Goal: Transaction & Acquisition: Purchase product/service

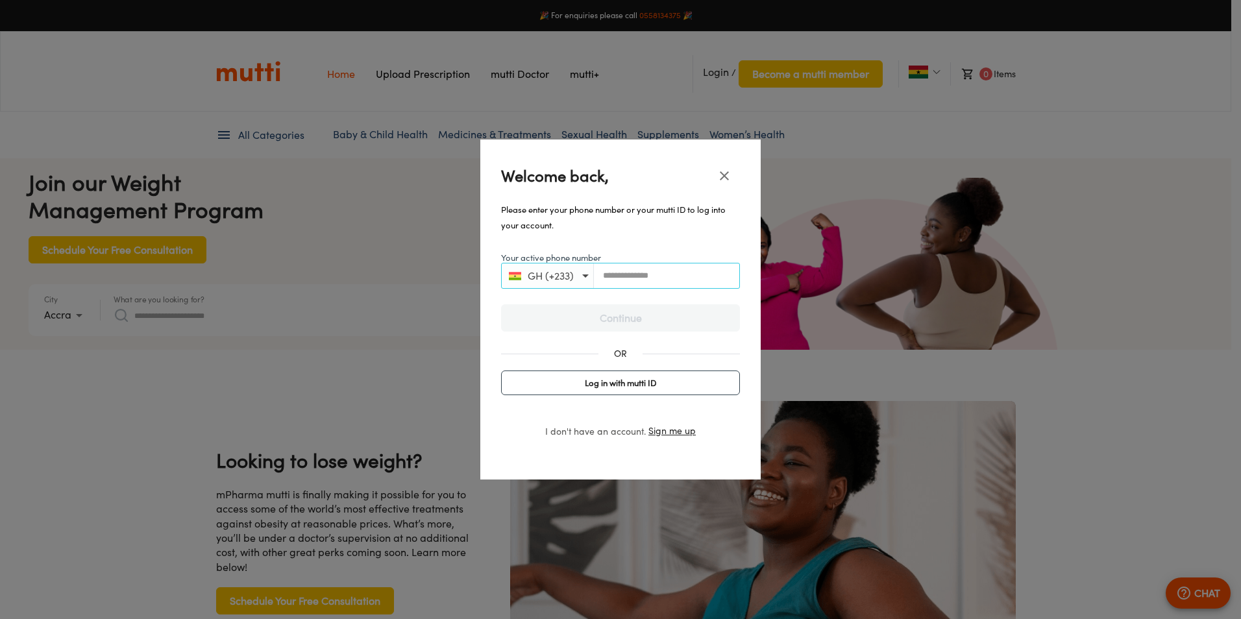
click at [694, 277] on input "Your active phone number" at bounding box center [666, 276] width 145 height 10
type input "**********"
drag, startPoint x: 693, startPoint y: 281, endPoint x: 695, endPoint y: 306, distance: 25.4
click at [695, 306] on button "Continue" at bounding box center [620, 317] width 239 height 27
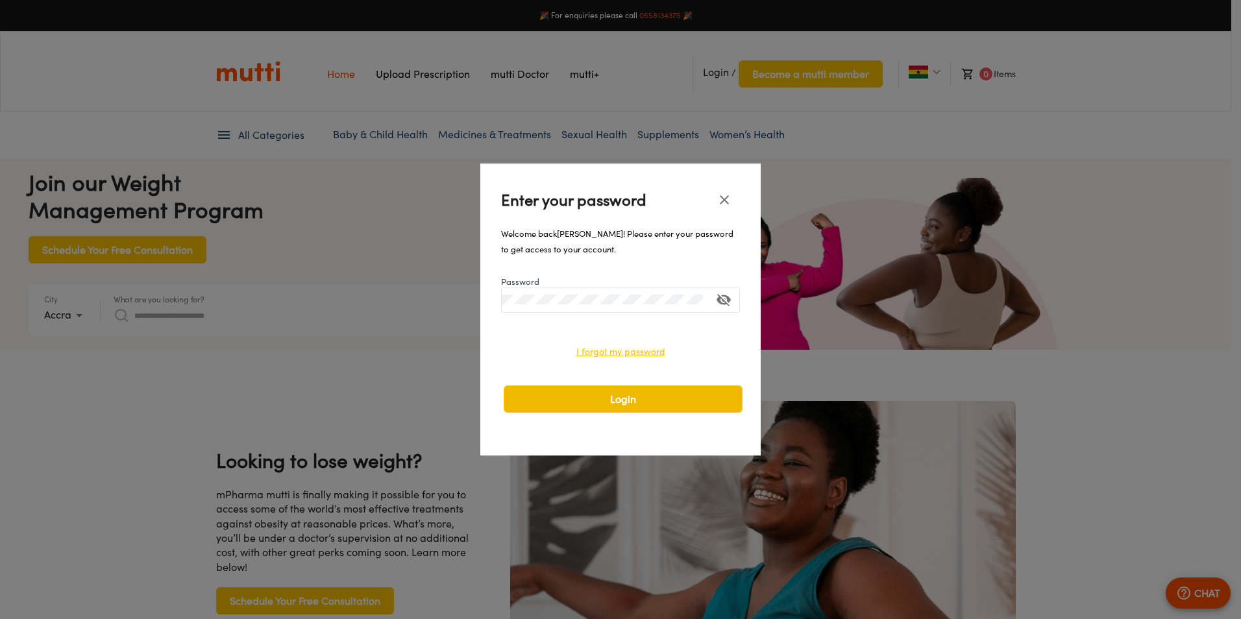
click at [647, 395] on span "Login" at bounding box center [623, 399] width 212 height 18
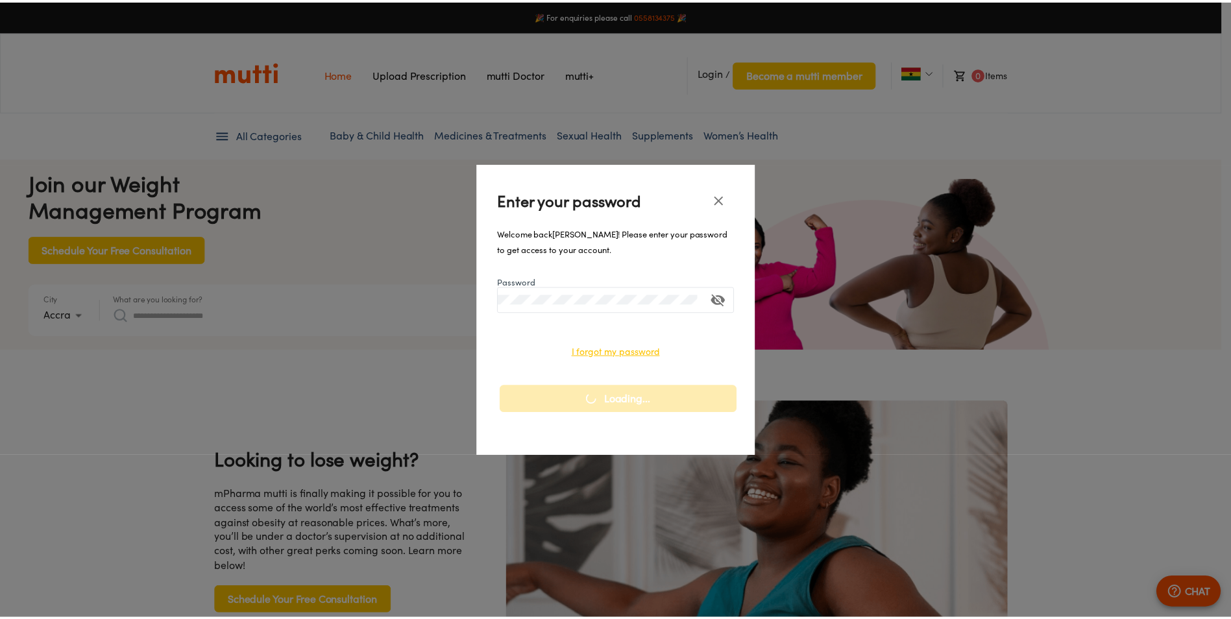
scroll to position [0, 675]
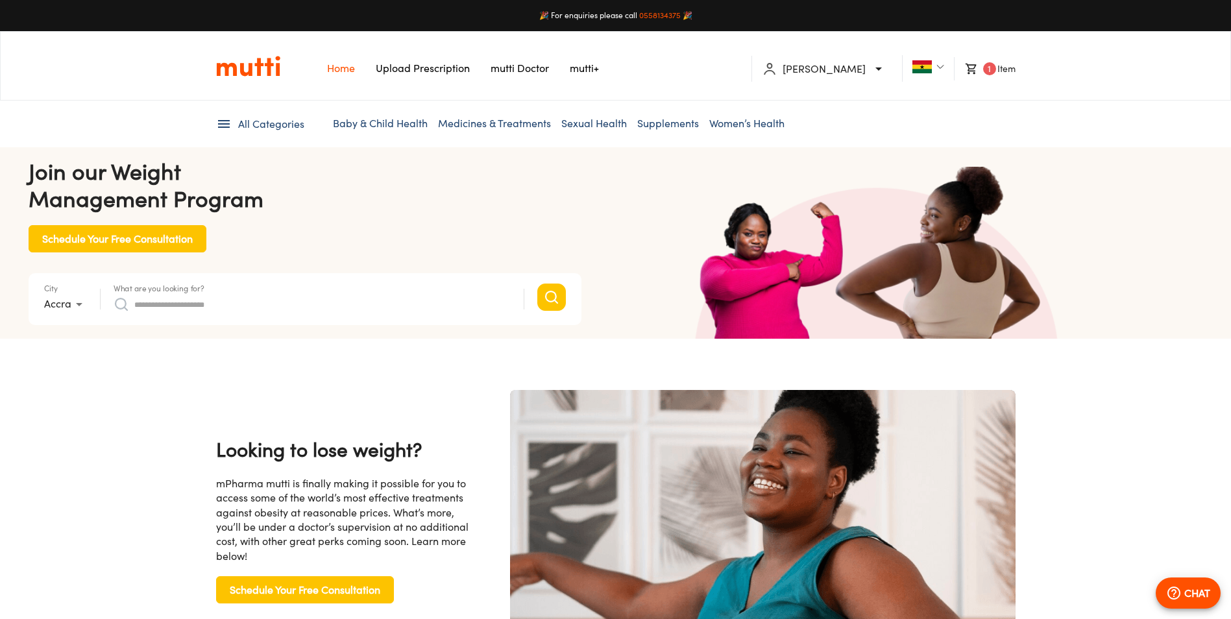
click at [336, 306] on input "What are you looking for?" at bounding box center [322, 304] width 377 height 21
type input "**********"
click at [537, 284] on button "Search" at bounding box center [551, 297] width 29 height 27
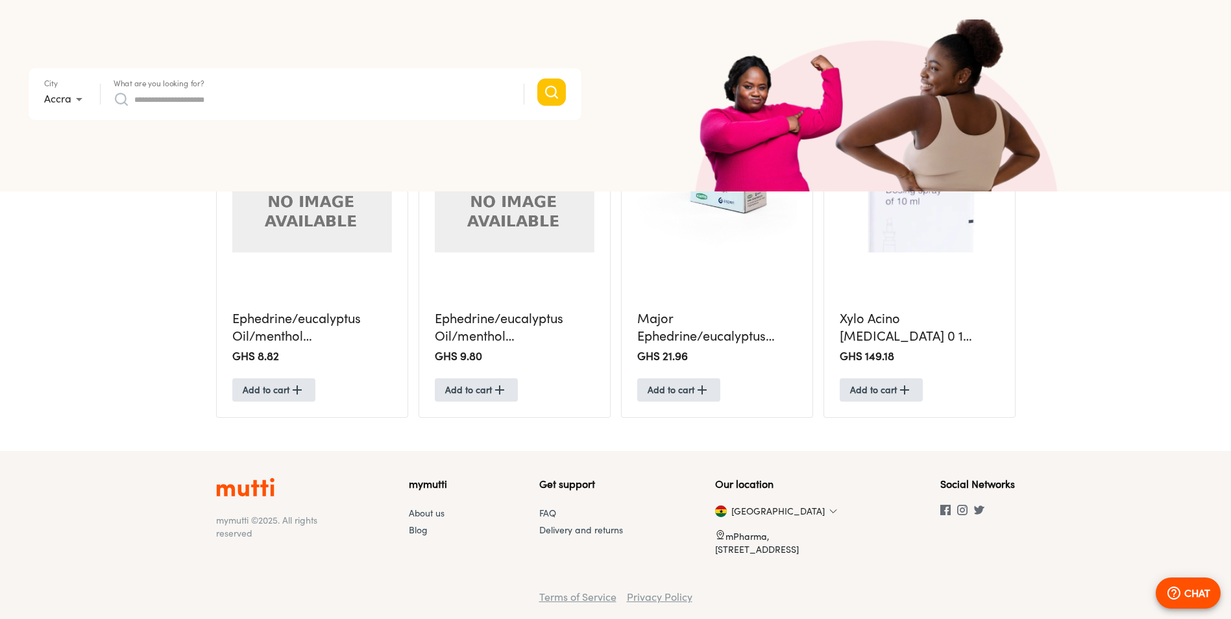
scroll to position [1159, 0]
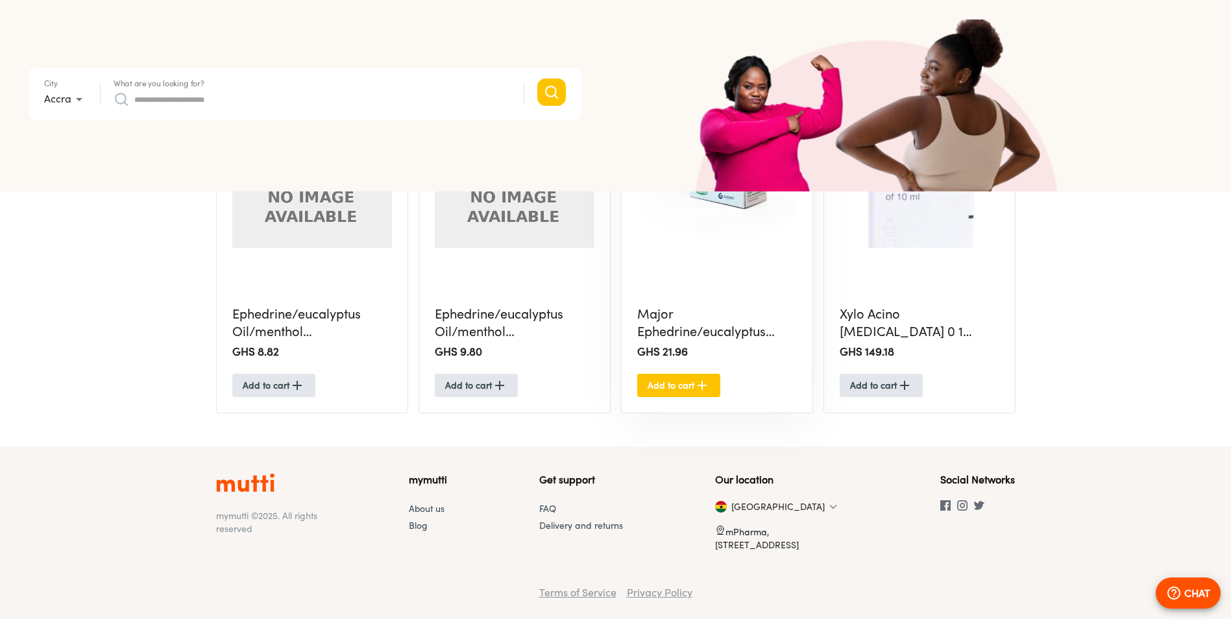
click at [697, 391] on icon "button" at bounding box center [703, 386] width 16 height 16
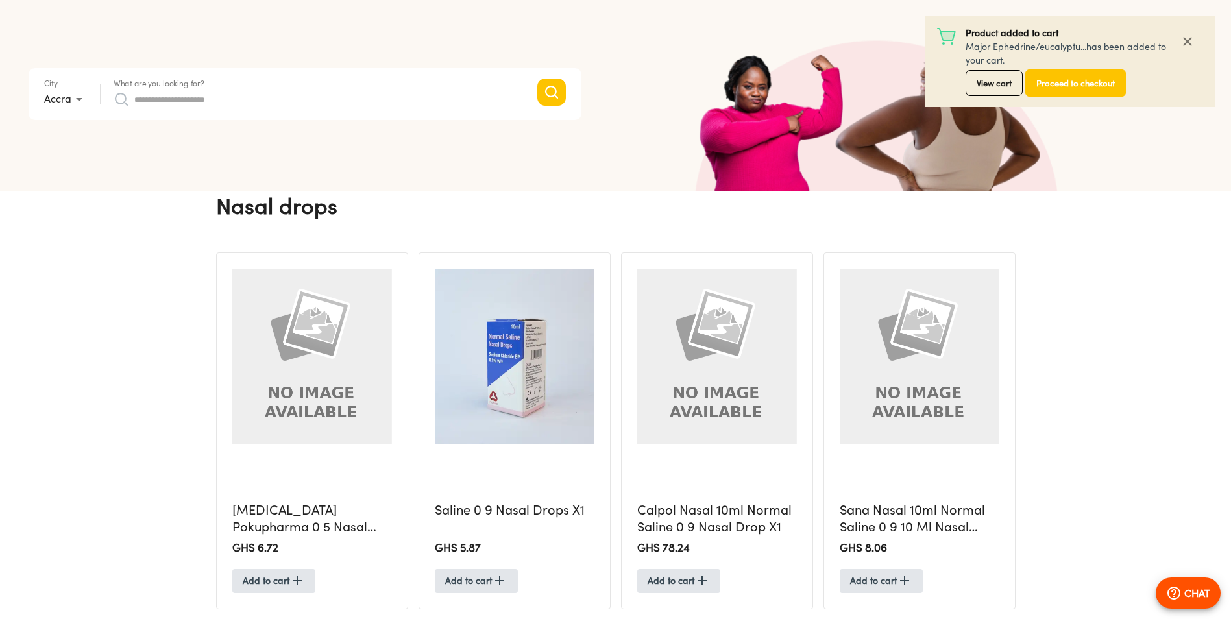
scroll to position [0, 0]
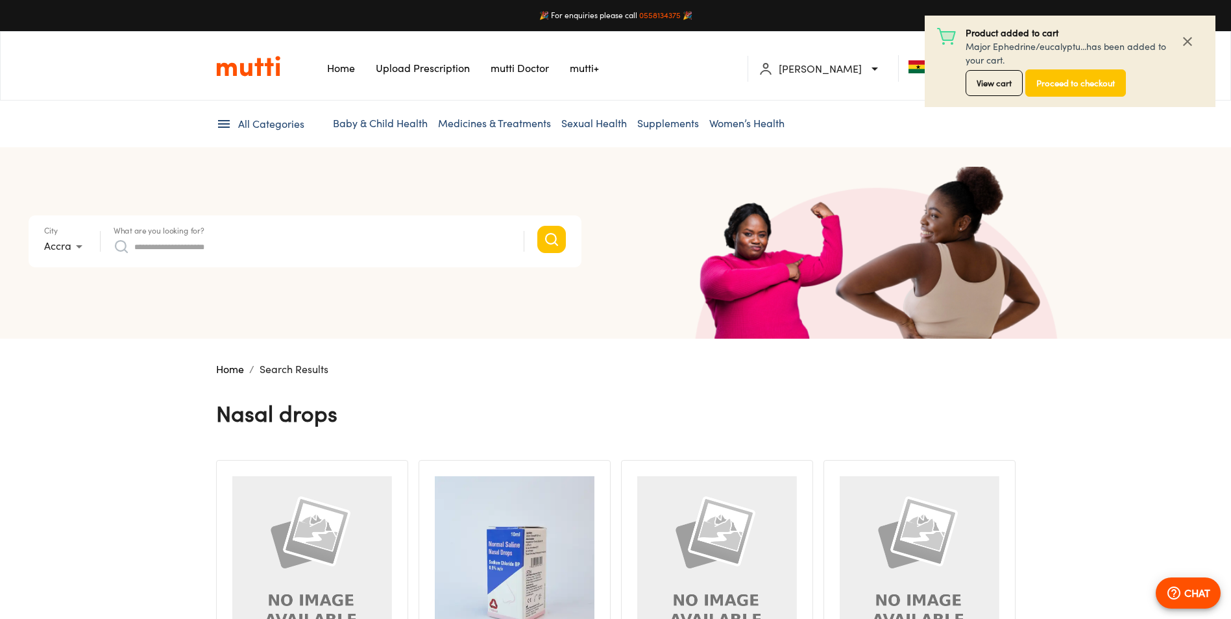
click at [1198, 43] on button "button" at bounding box center [1187, 41] width 31 height 31
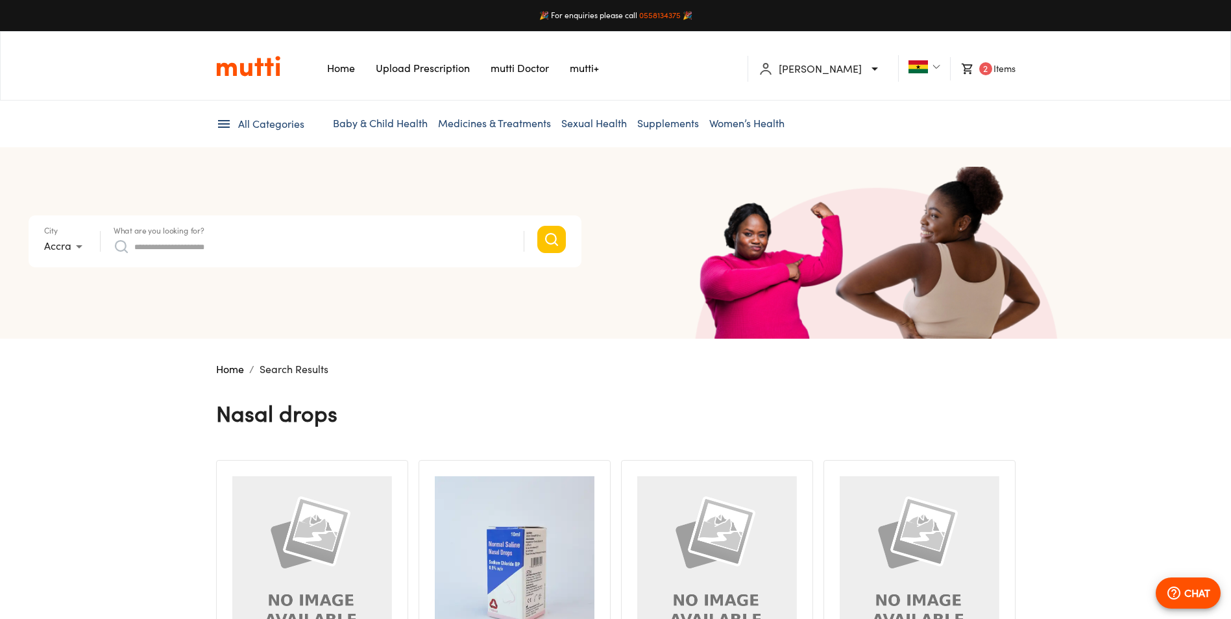
click at [986, 69] on span "2" at bounding box center [986, 68] width 13 height 13
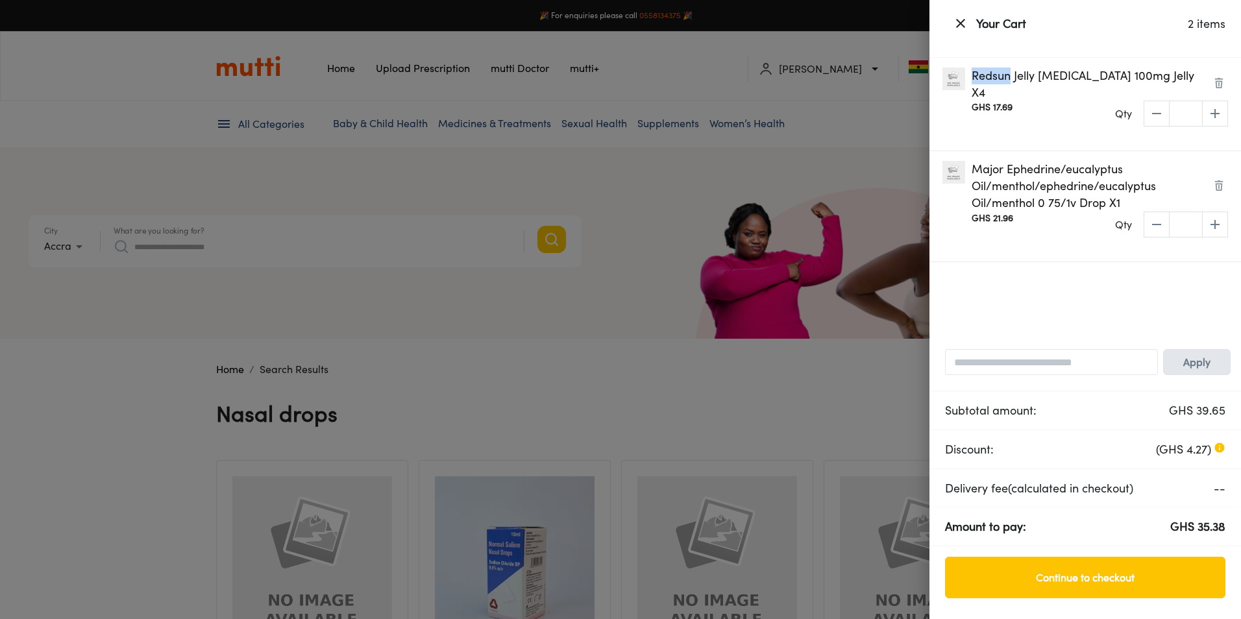
drag, startPoint x: 974, startPoint y: 76, endPoint x: 1011, endPoint y: 79, distance: 37.8
click at [1011, 79] on p "Redsun Jelly Sildenafil 100mg Jelly X4" at bounding box center [1087, 84] width 231 height 33
copy p "Redsun"
click at [1220, 78] on img at bounding box center [1219, 83] width 10 height 10
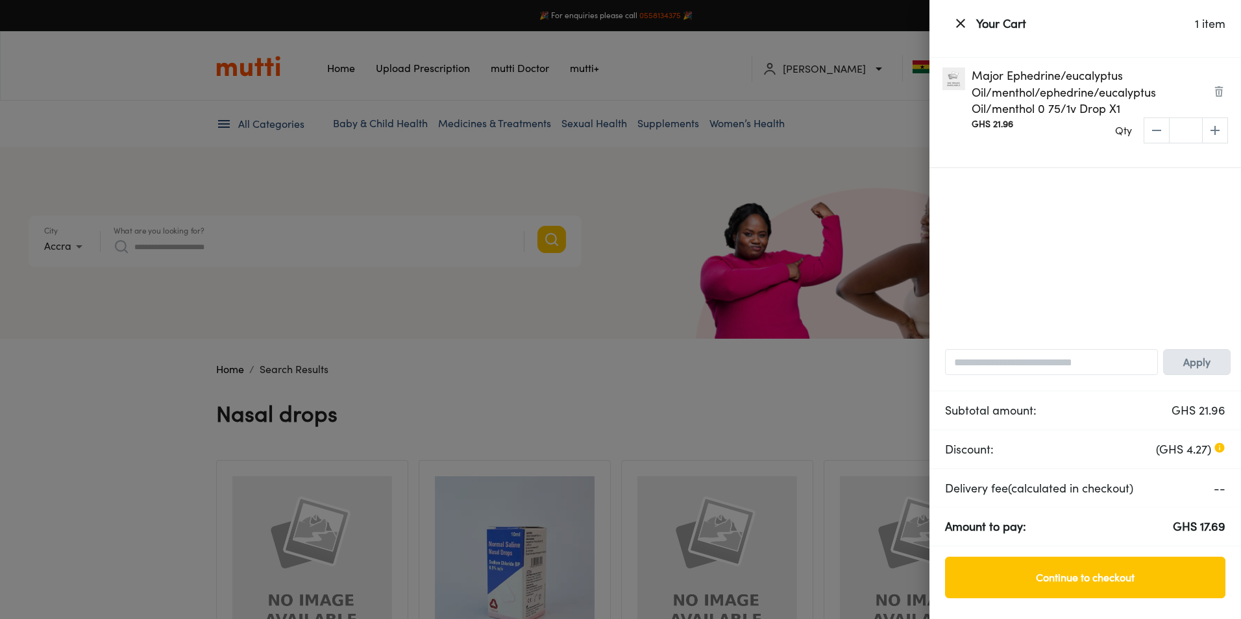
click at [749, 71] on div at bounding box center [620, 309] width 1241 height 619
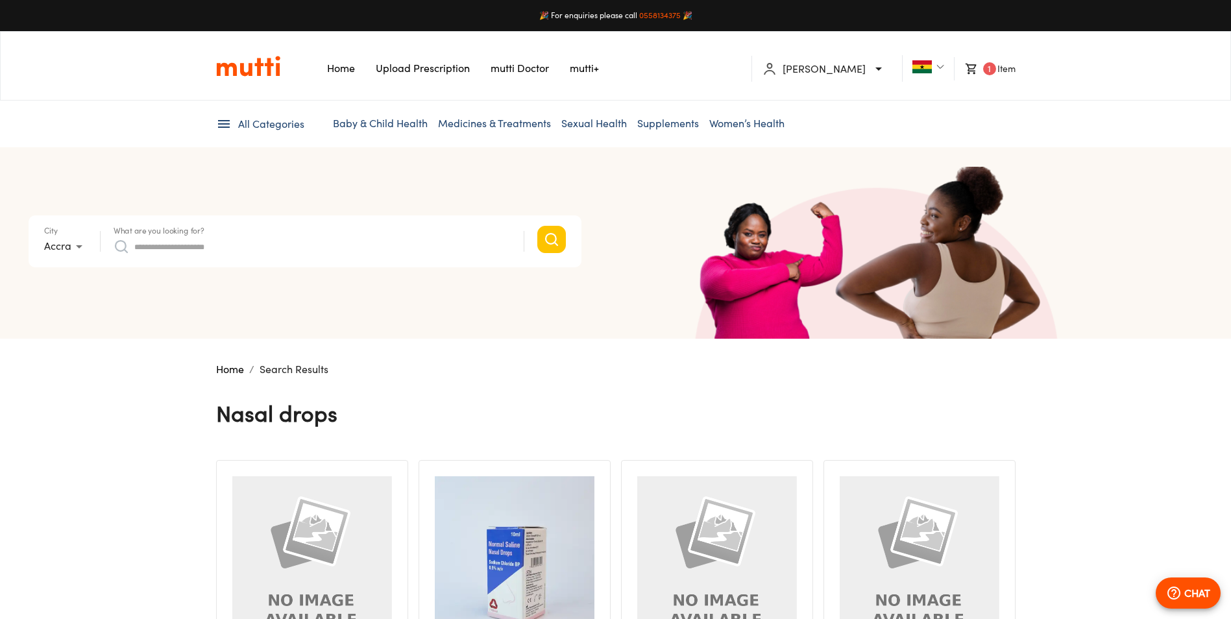
paste input "******"
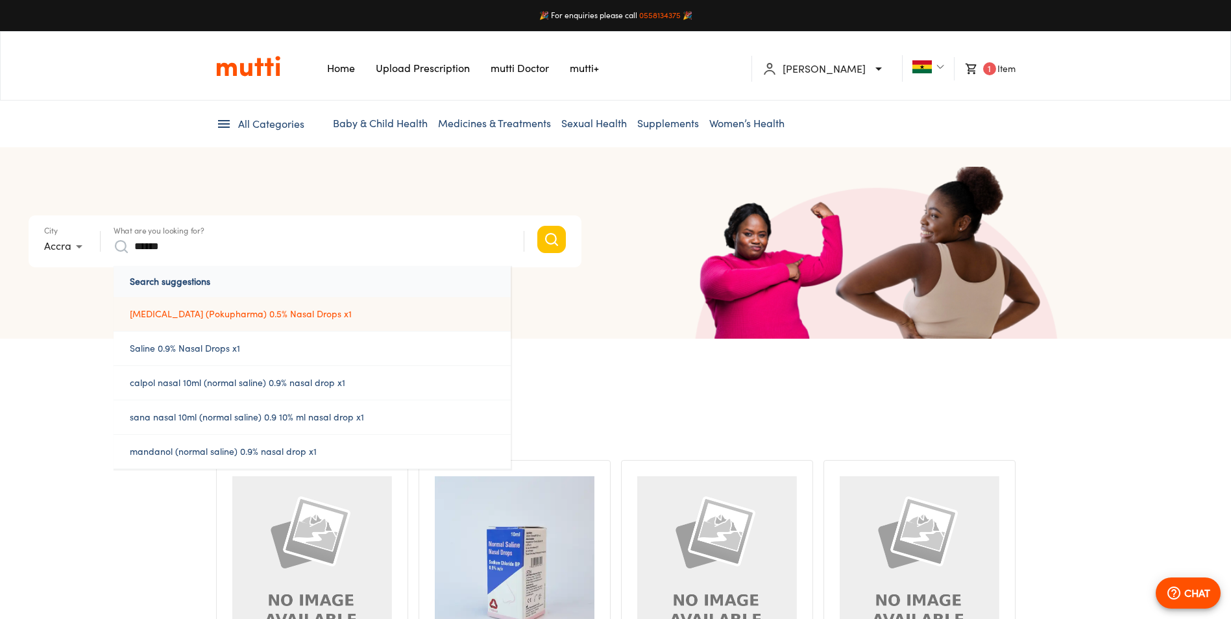
type input "******"
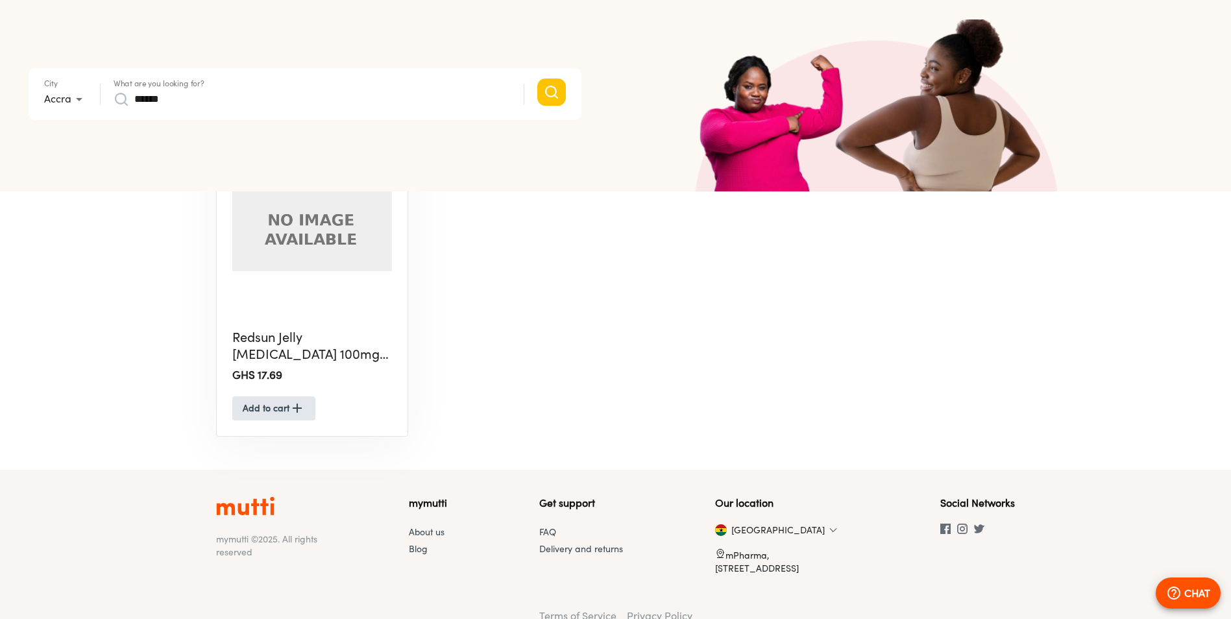
scroll to position [209, 0]
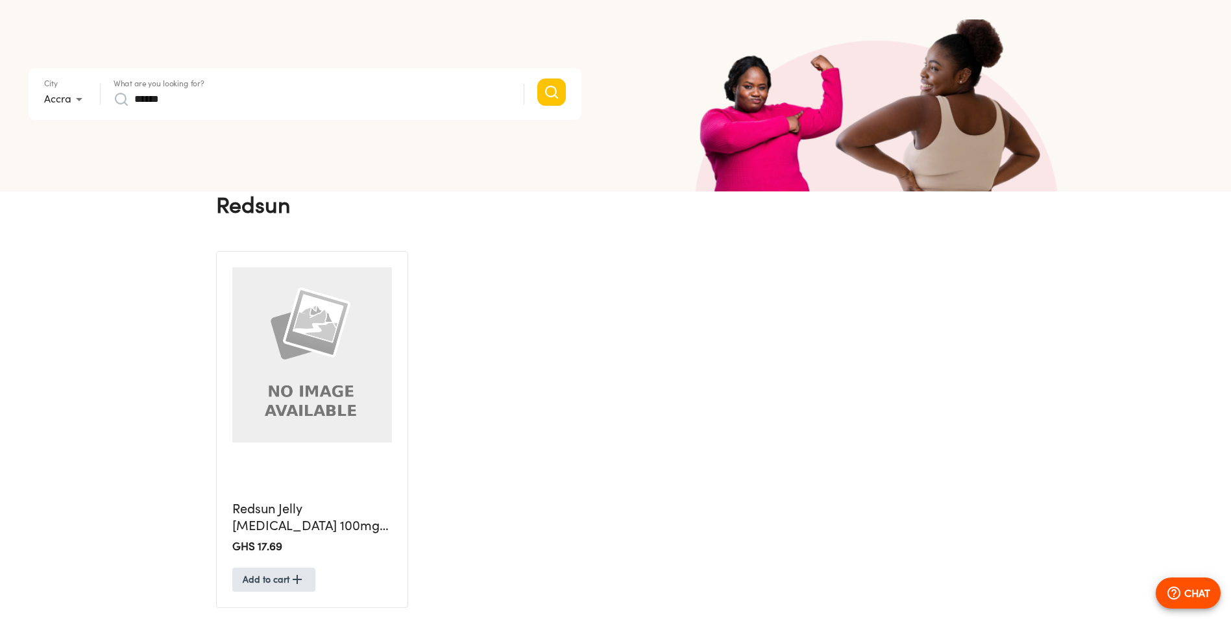
drag, startPoint x: 134, startPoint y: 102, endPoint x: 135, endPoint y: 114, distance: 12.4
click at [114, 106] on div "******" at bounding box center [312, 99] width 397 height 21
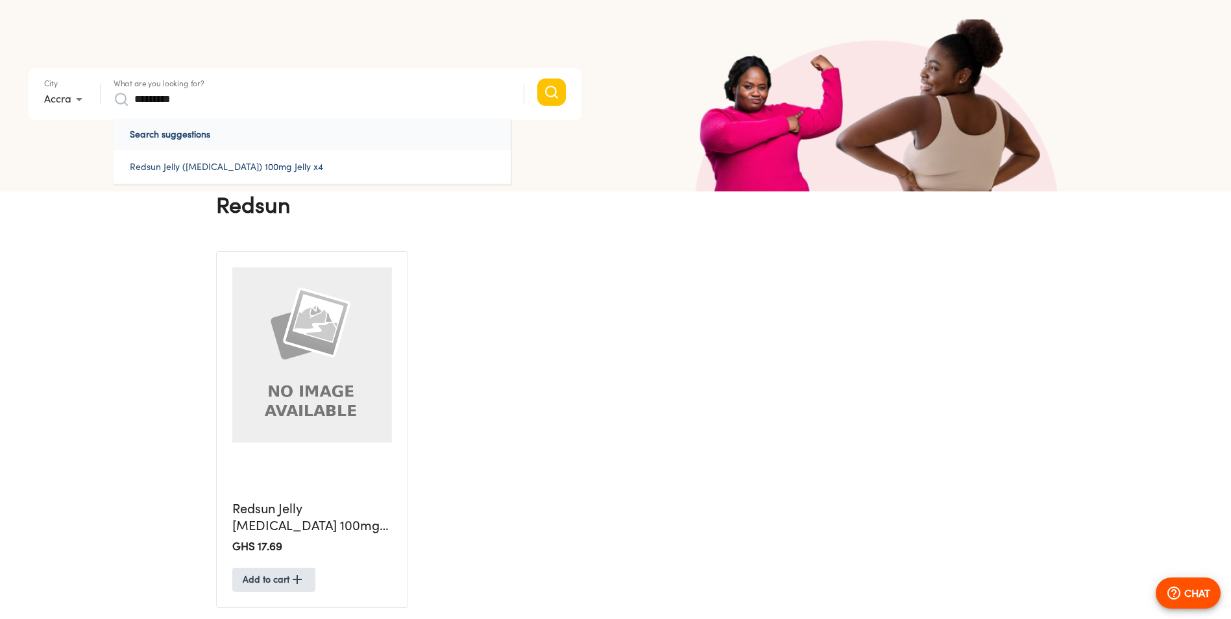
click at [537, 79] on button "Search" at bounding box center [551, 92] width 29 height 27
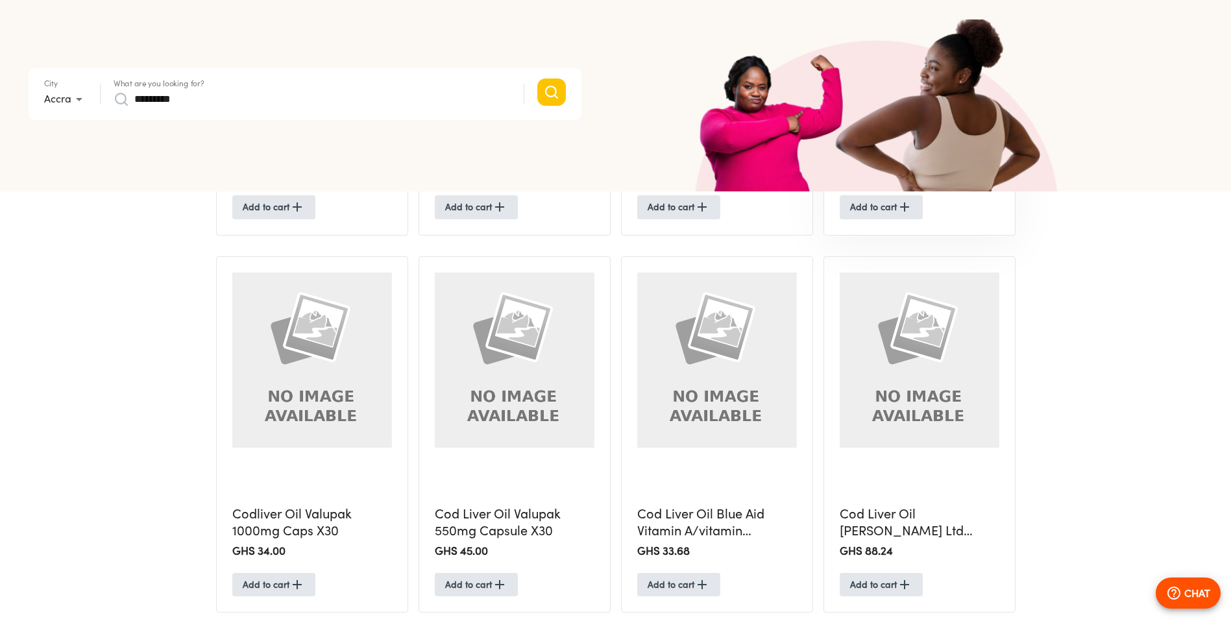
scroll to position [584, 0]
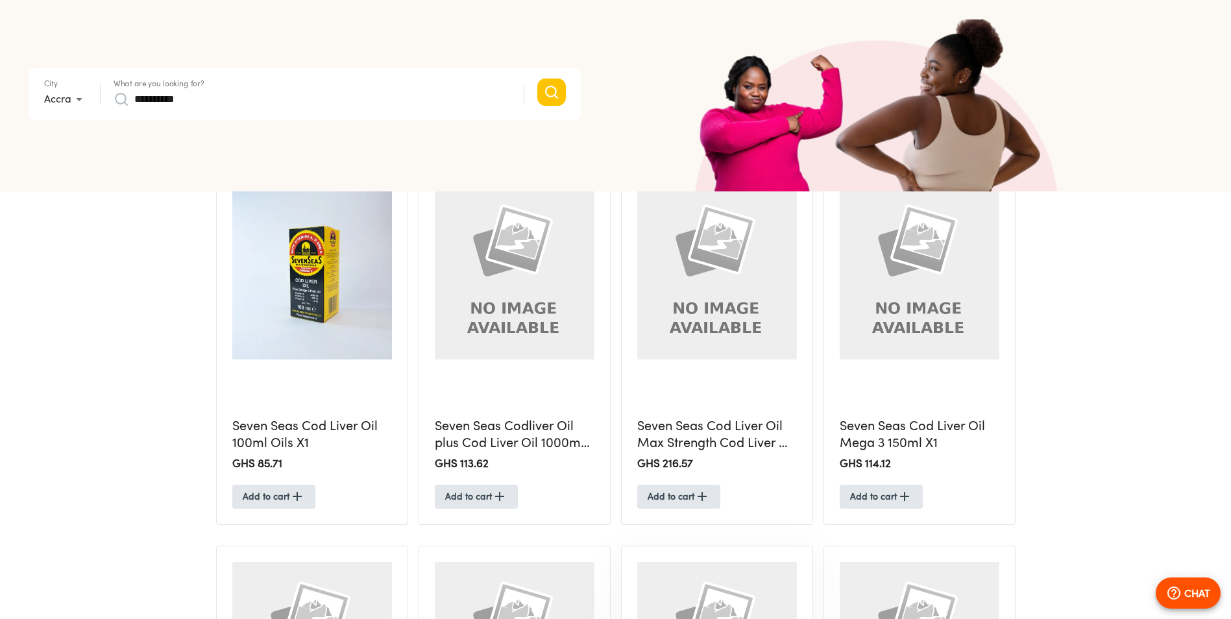
scroll to position [260, 0]
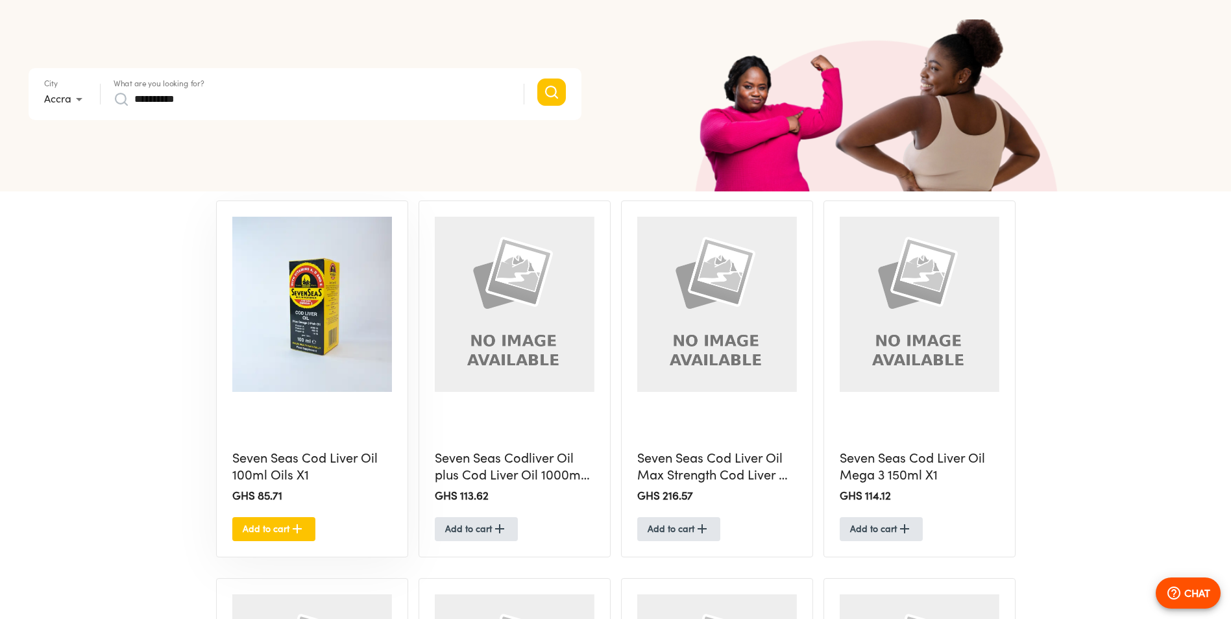
click at [277, 525] on span "Add to cart" at bounding box center [274, 529] width 62 height 16
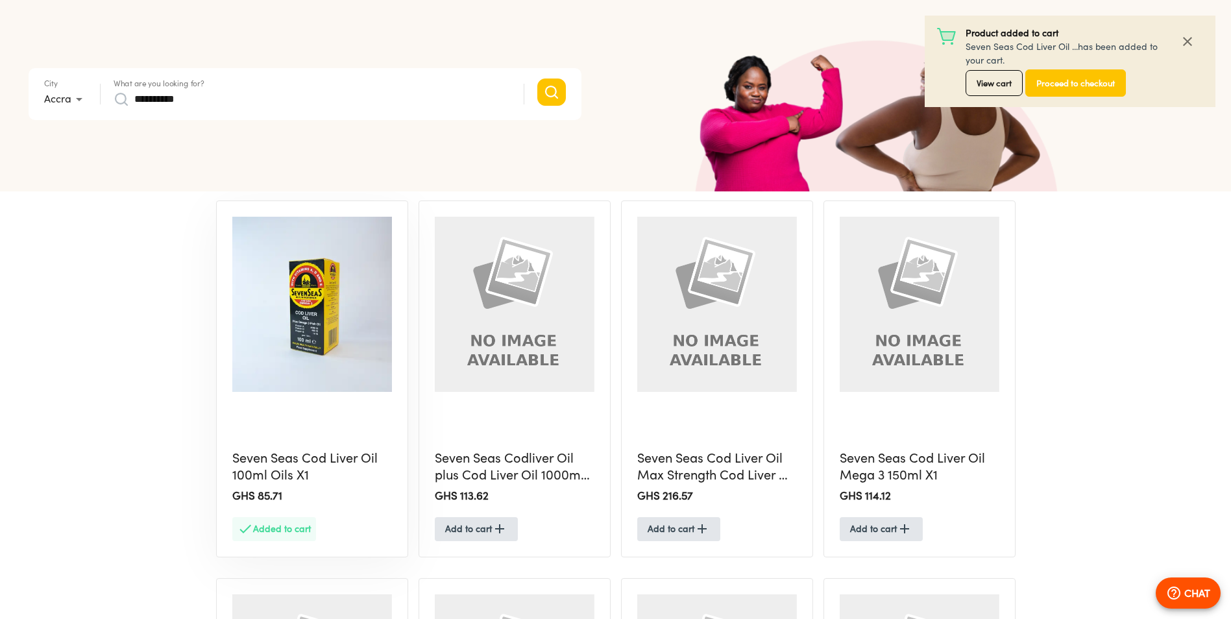
drag, startPoint x: 297, startPoint y: 105, endPoint x: 114, endPoint y: 109, distance: 183.1
click at [114, 109] on div "**********" at bounding box center [312, 99] width 397 height 21
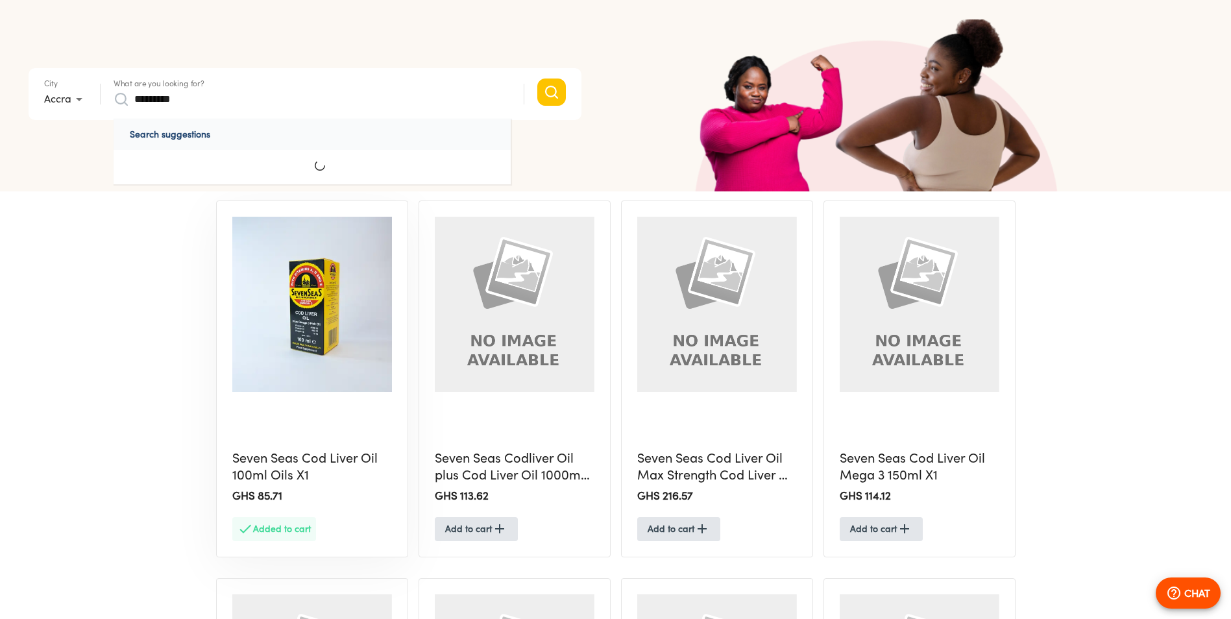
click at [537, 79] on button "Search" at bounding box center [551, 92] width 29 height 27
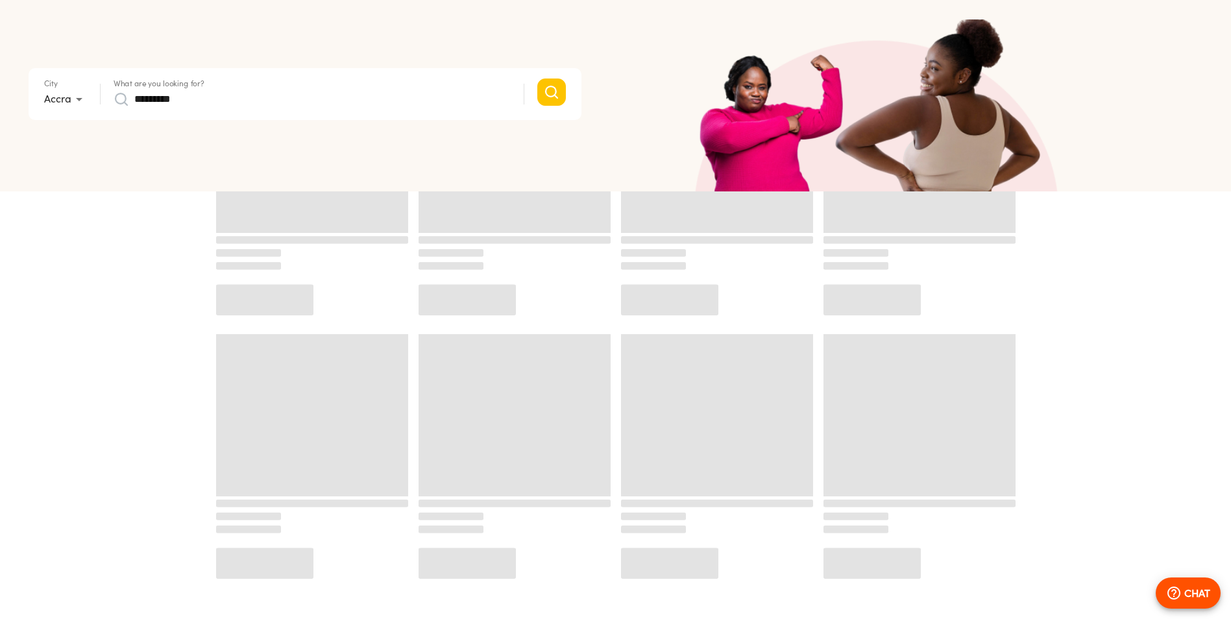
scroll to position [260, 0]
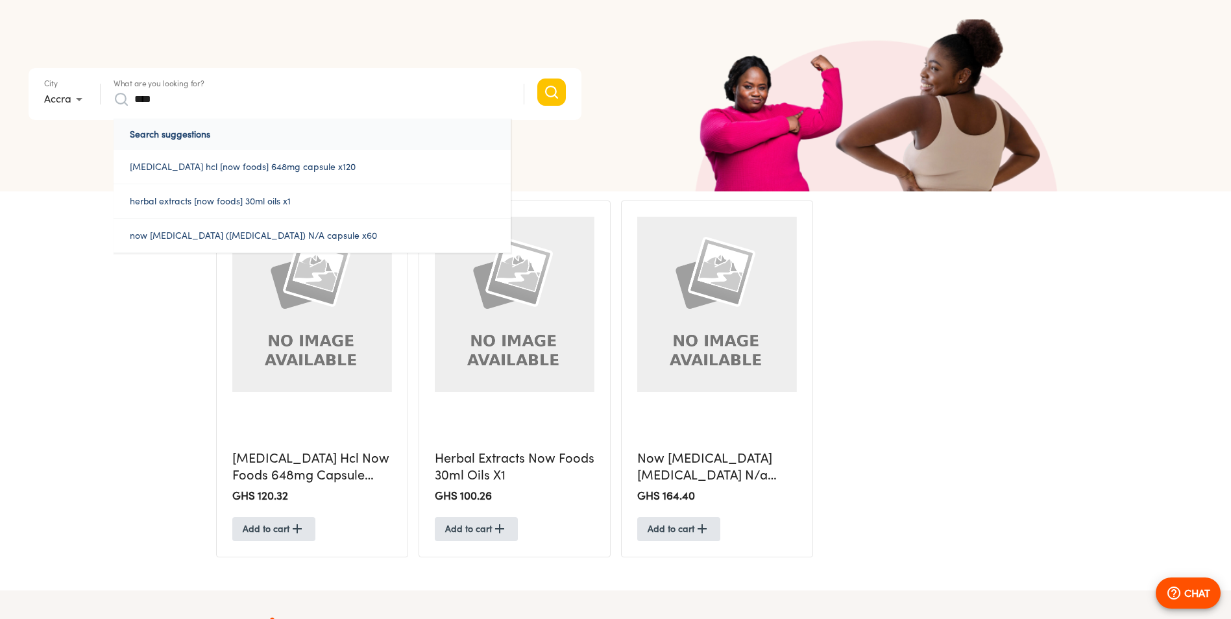
click at [537, 79] on button "Search" at bounding box center [551, 92] width 29 height 27
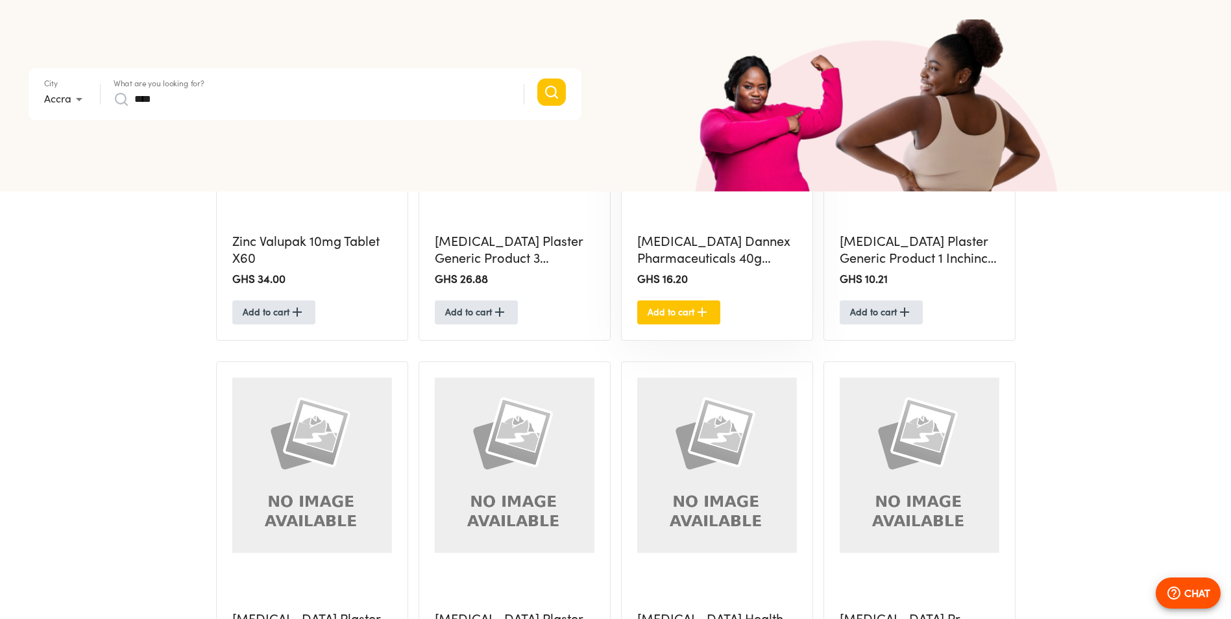
scroll to position [454, 0]
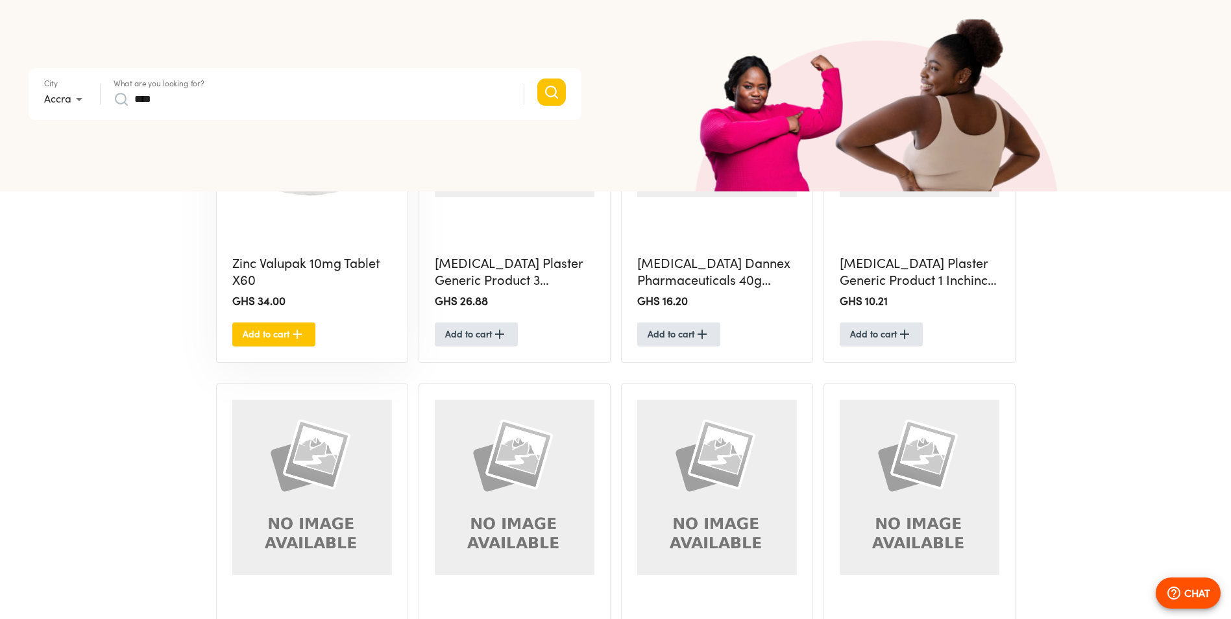
click at [292, 332] on icon "button" at bounding box center [298, 335] width 16 height 16
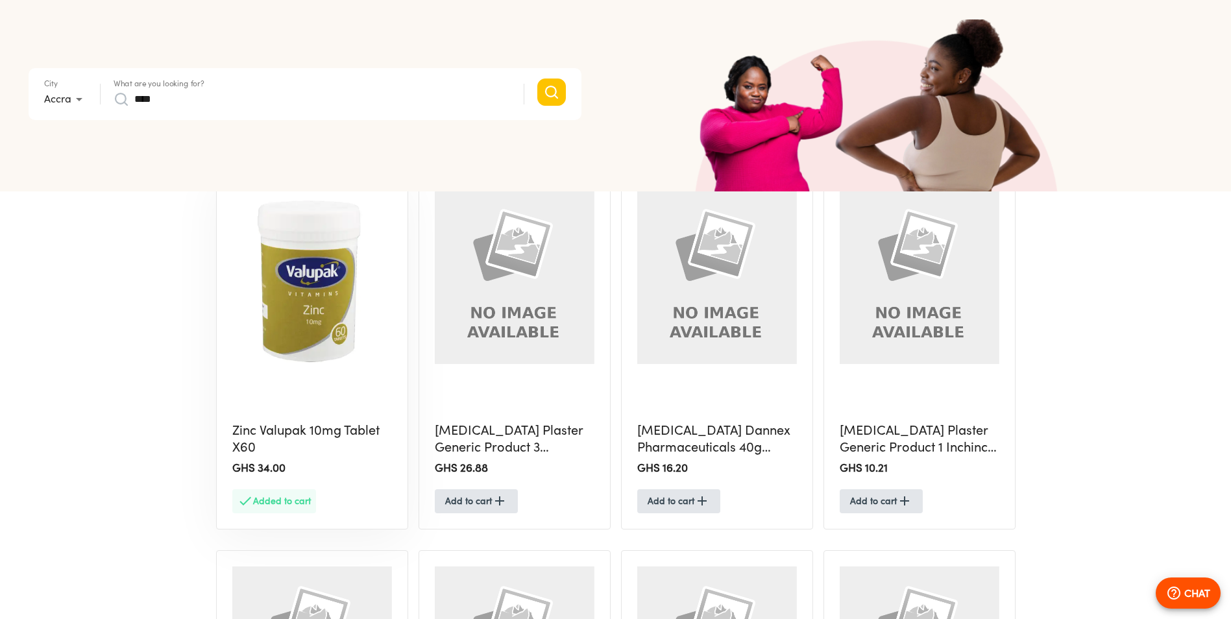
scroll to position [260, 0]
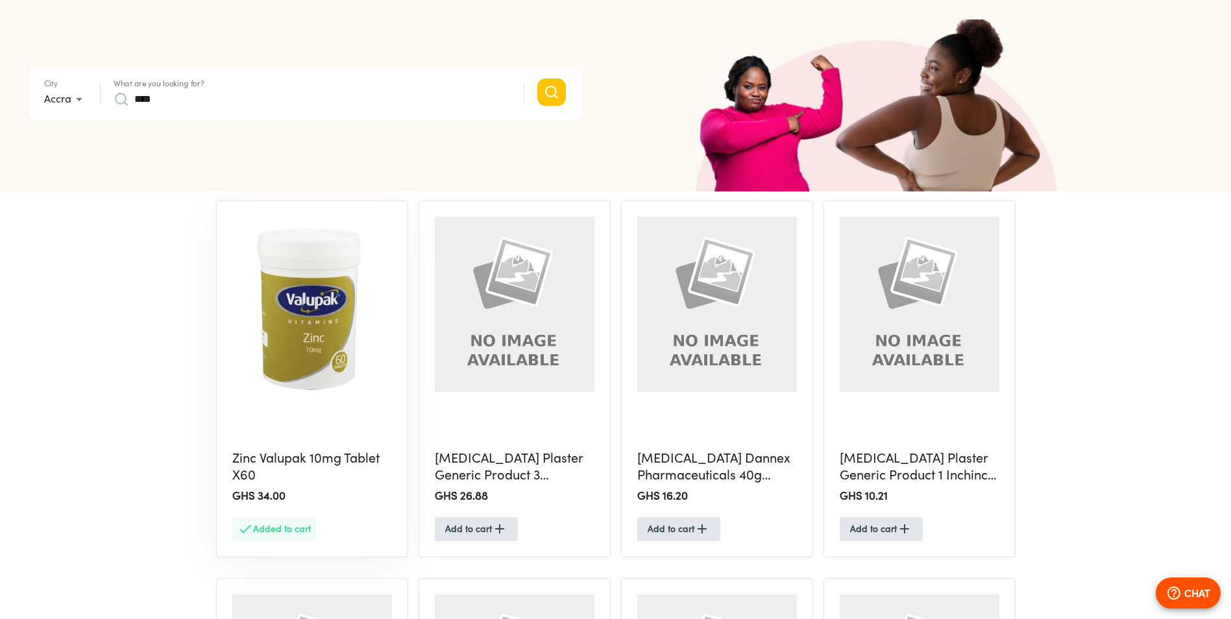
drag, startPoint x: 328, startPoint y: 97, endPoint x: -3, endPoint y: 49, distance: 334.4
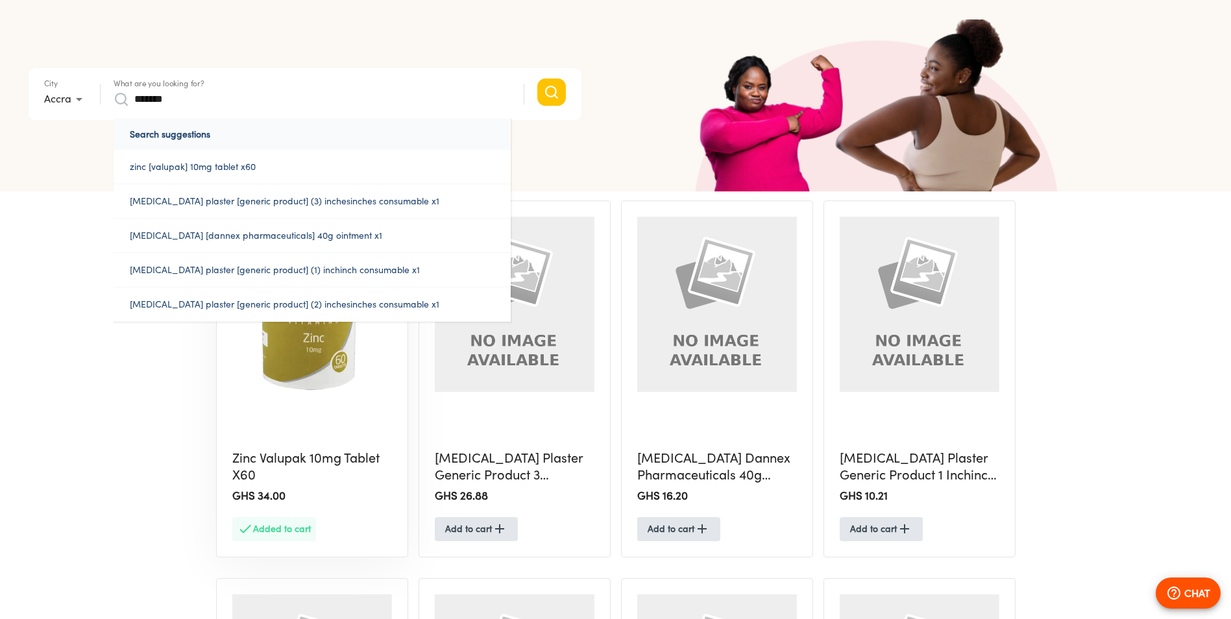
click at [537, 79] on button "Search" at bounding box center [551, 92] width 29 height 27
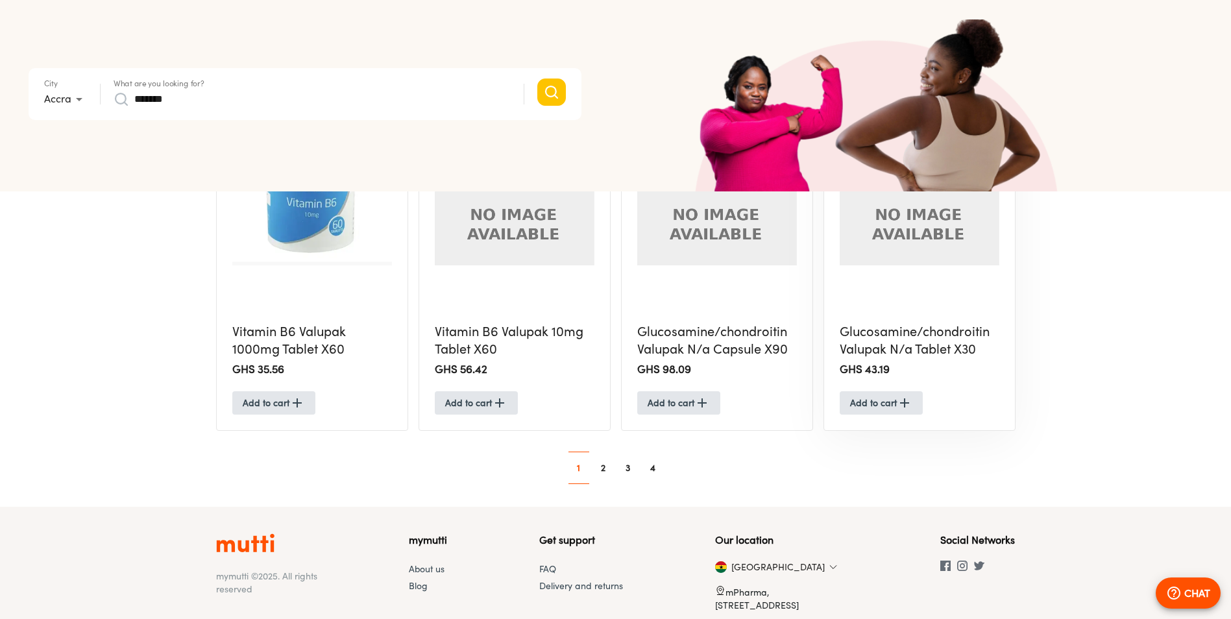
scroll to position [1137, 0]
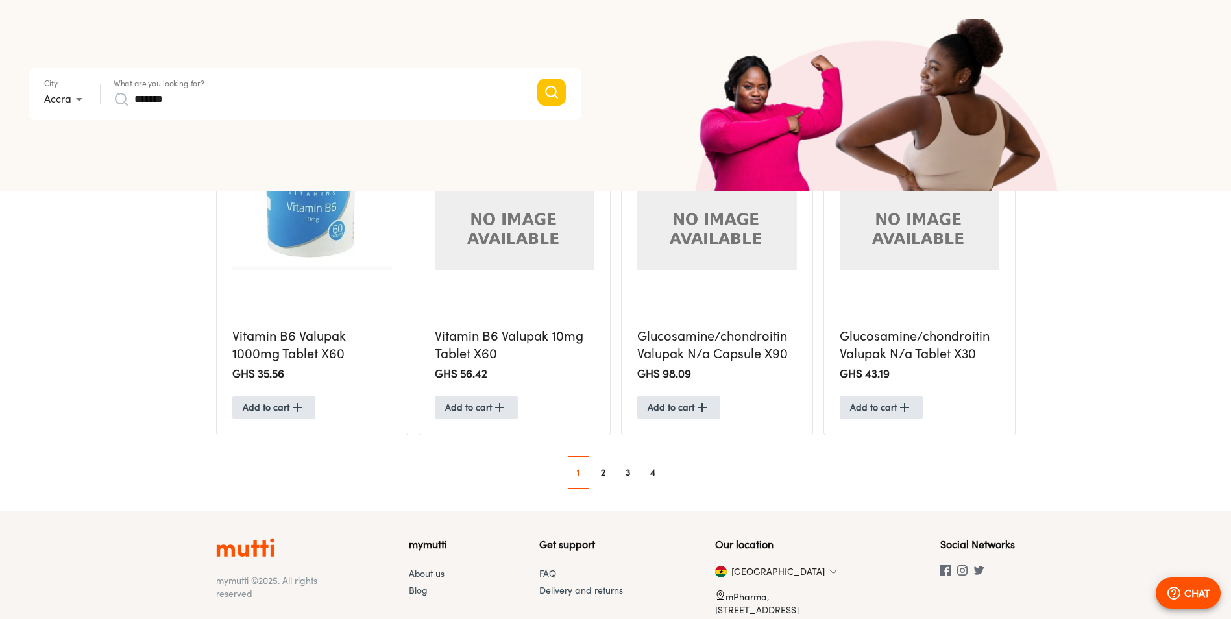
drag, startPoint x: 219, startPoint y: 103, endPoint x: 145, endPoint y: 101, distance: 74.0
click at [130, 102] on div "*******" at bounding box center [312, 99] width 397 height 21
paste input "search"
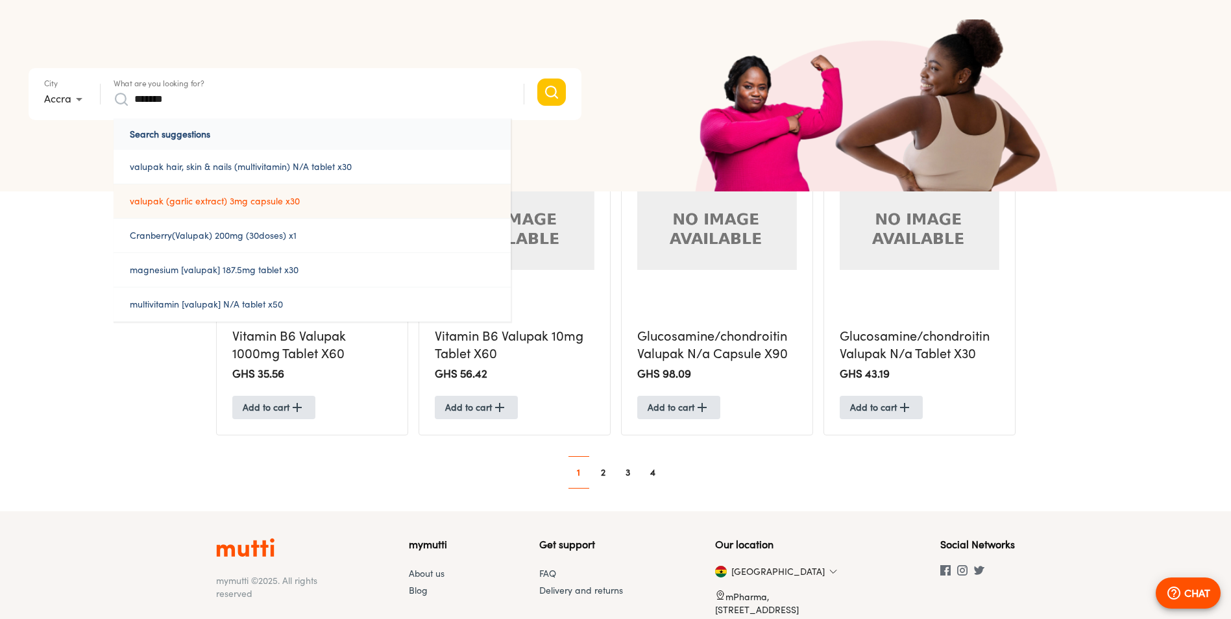
click at [537, 79] on button "Search" at bounding box center [551, 92] width 29 height 27
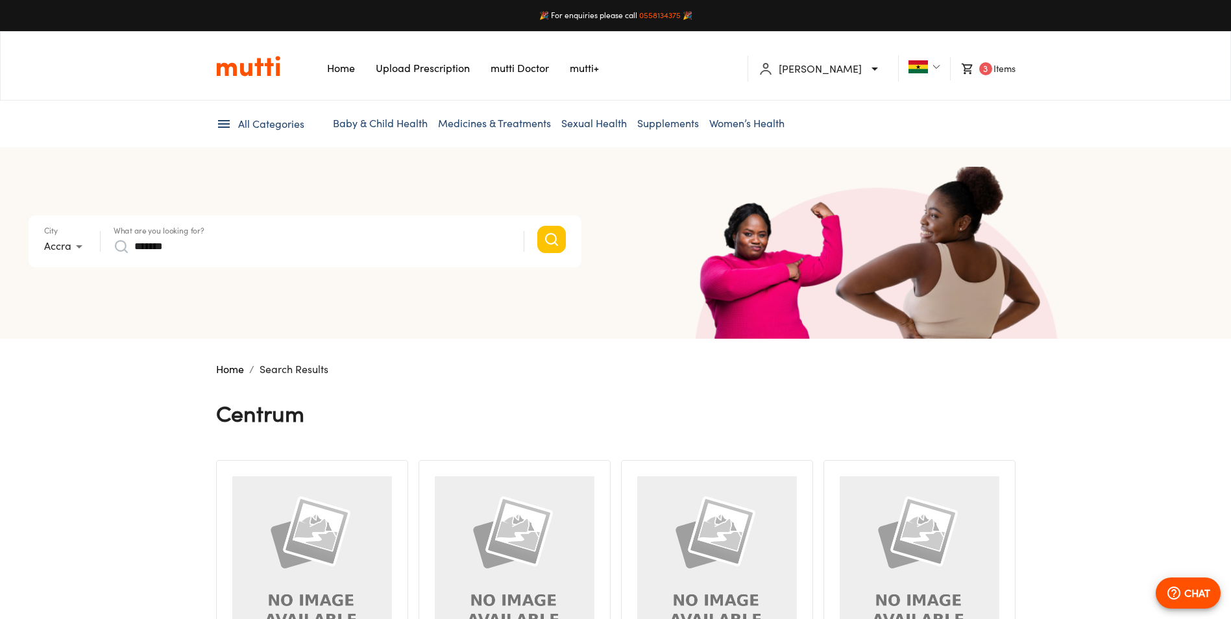
click at [994, 67] on li "3 Items" at bounding box center [982, 68] width 65 height 23
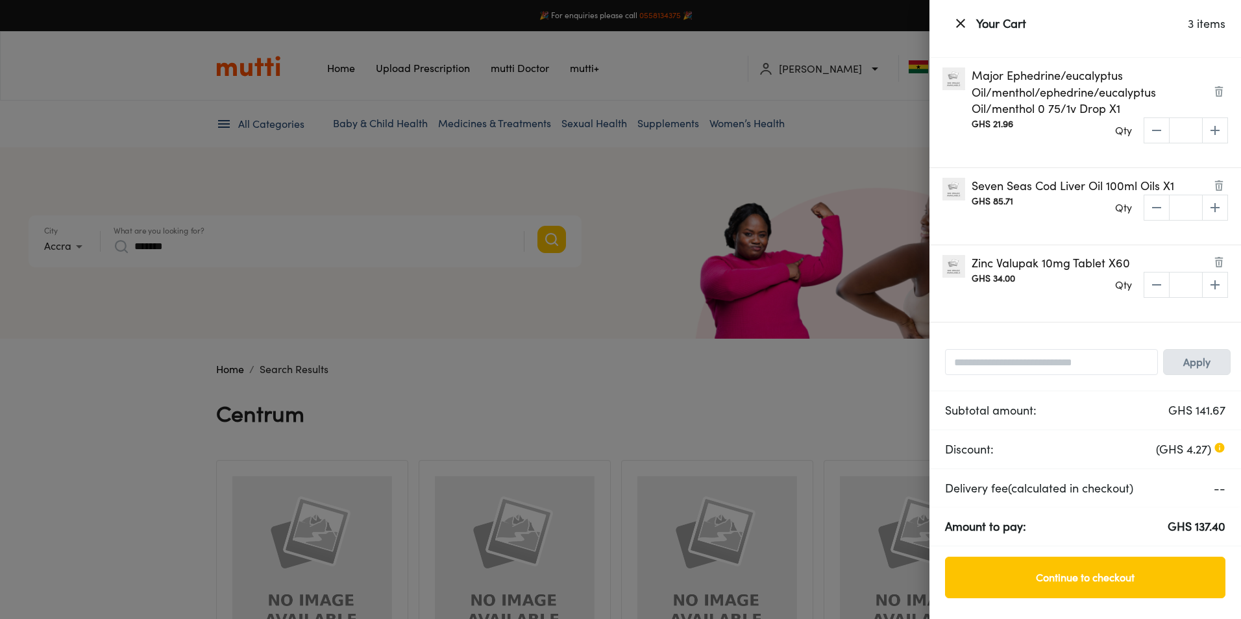
click at [1223, 186] on img at bounding box center [1219, 185] width 10 height 10
click at [717, 175] on div at bounding box center [620, 309] width 1241 height 619
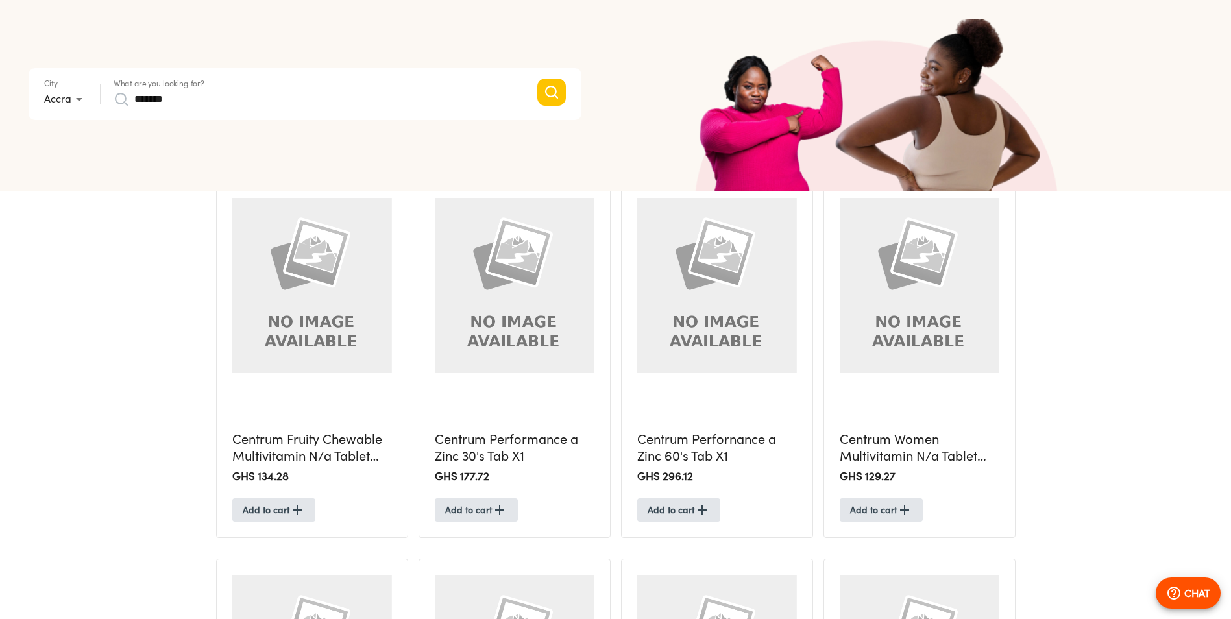
scroll to position [584, 0]
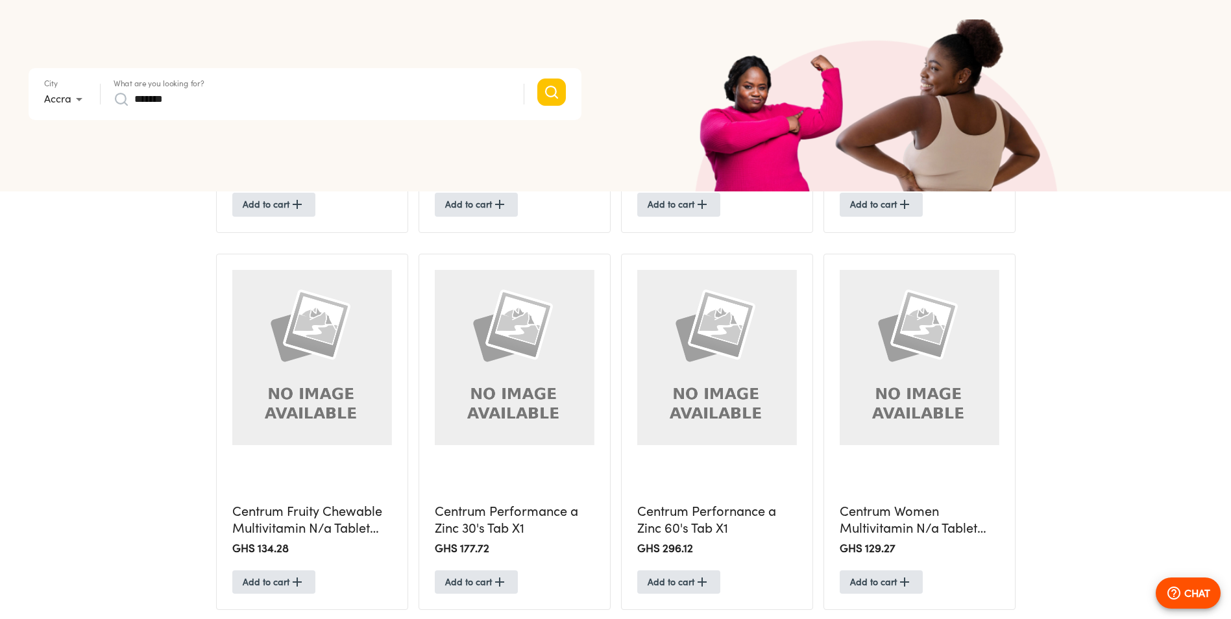
drag, startPoint x: 212, startPoint y: 98, endPoint x: 114, endPoint y: 99, distance: 98.7
click at [106, 100] on form "City Accra * What are you looking for? *******" at bounding box center [305, 94] width 553 height 52
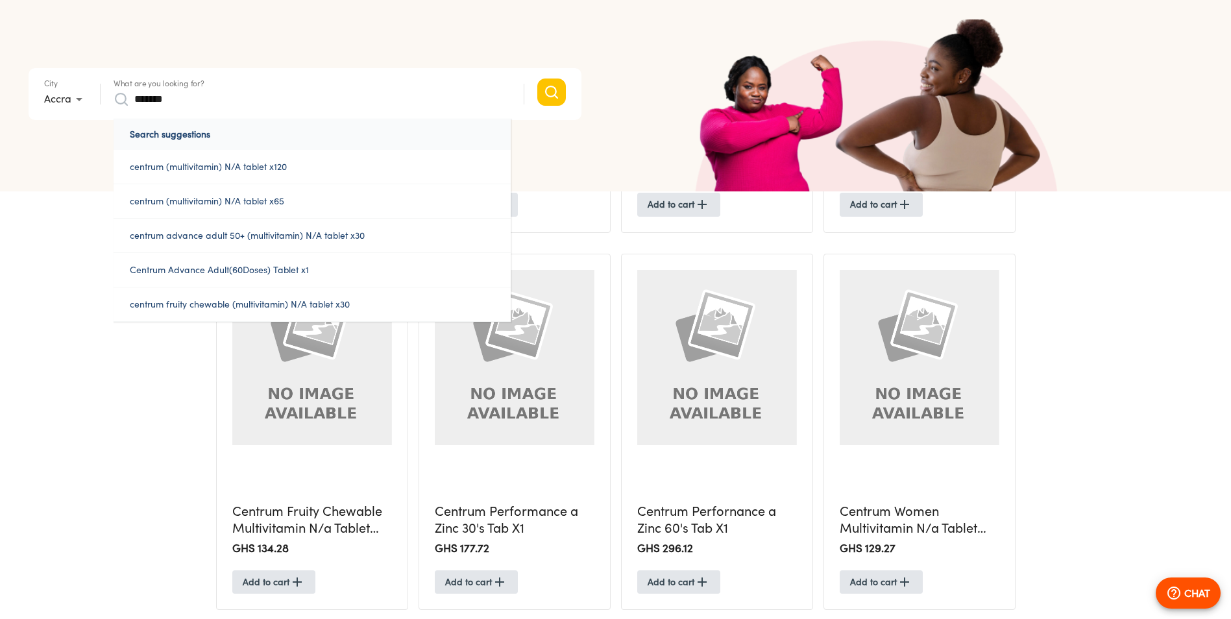
click at [537, 79] on button "Search" at bounding box center [551, 92] width 29 height 27
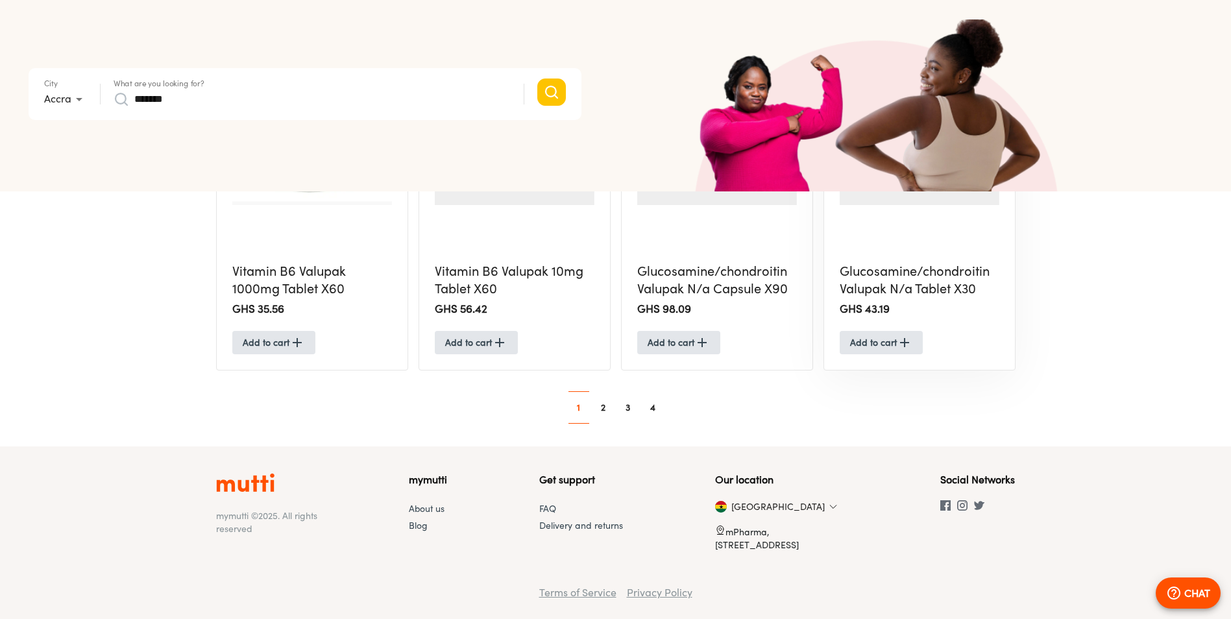
scroll to position [1137, 0]
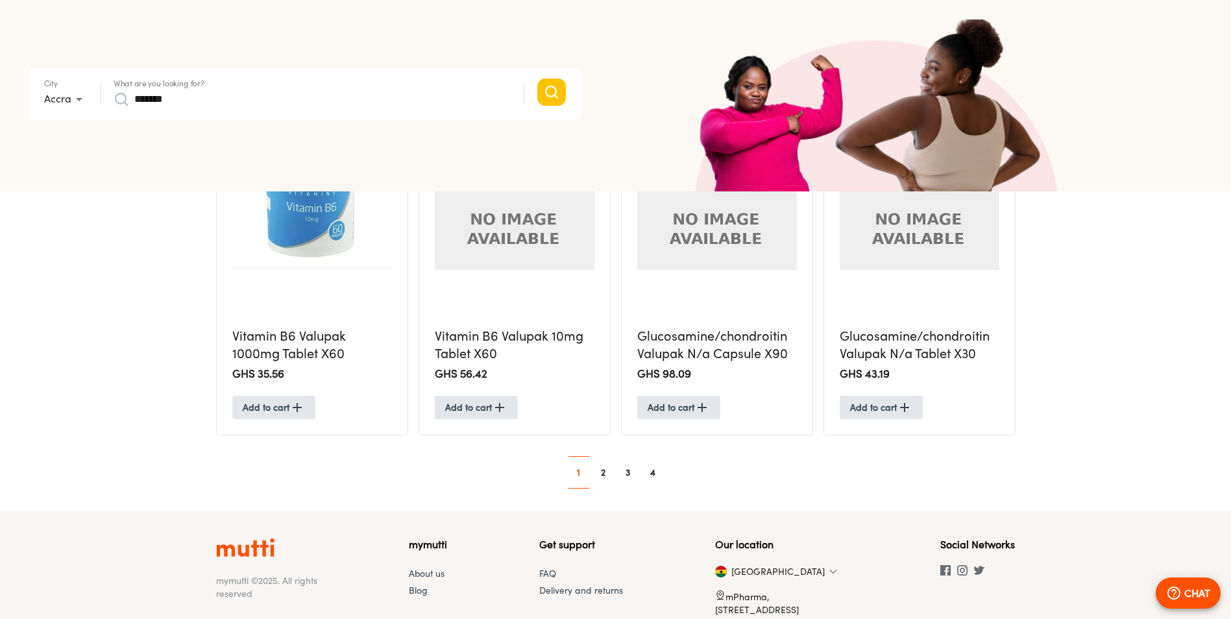
click at [606, 475] on link "2" at bounding box center [603, 472] width 21 height 21
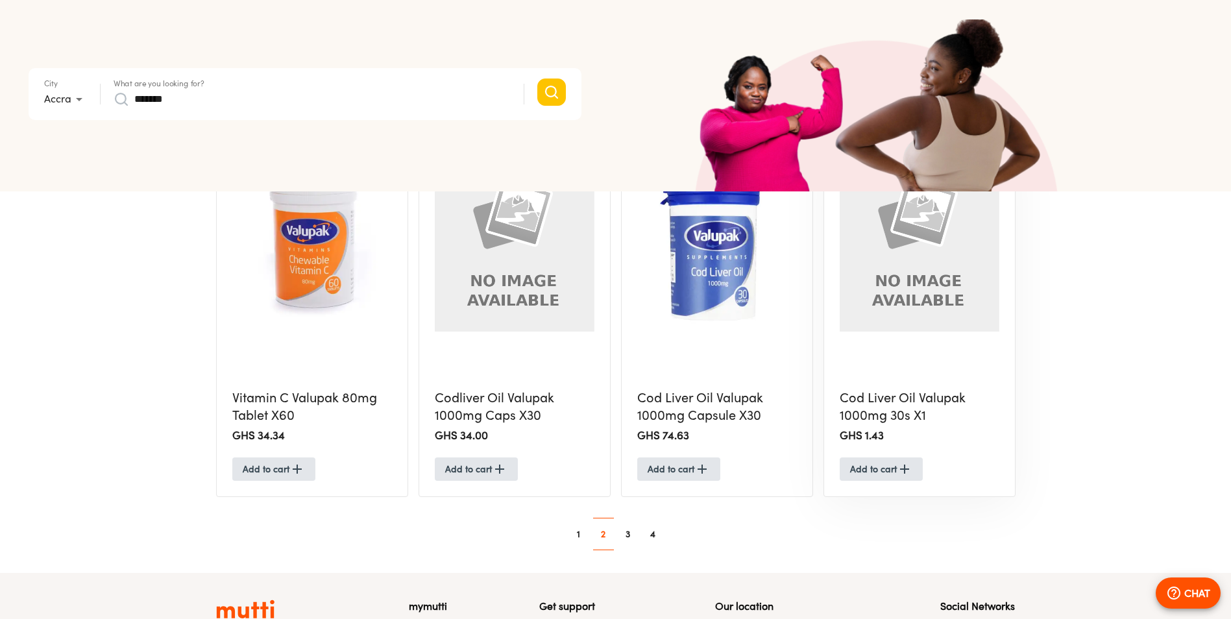
scroll to position [1104, 0]
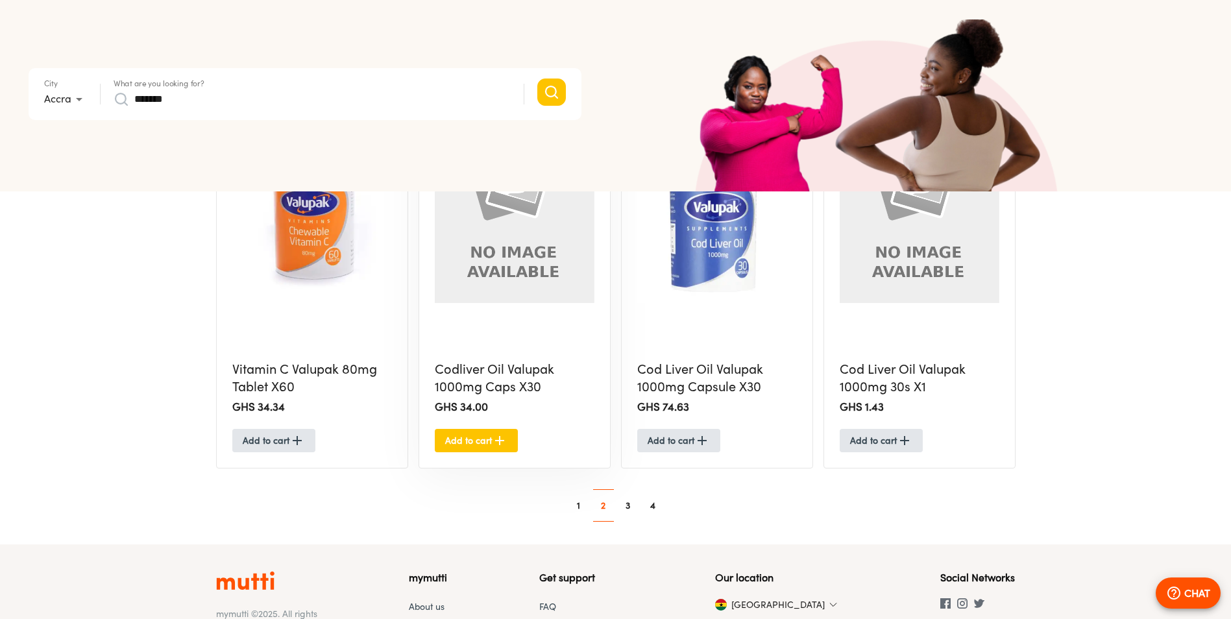
click at [488, 441] on span "Add to cart" at bounding box center [476, 441] width 62 height 16
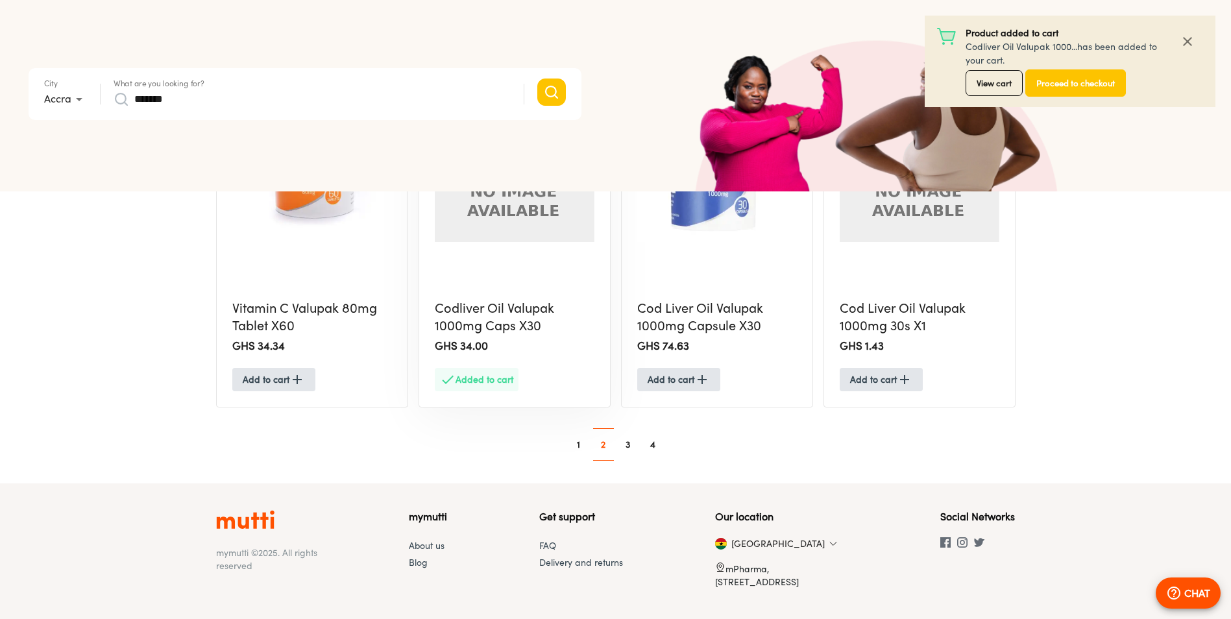
scroll to position [1168, 0]
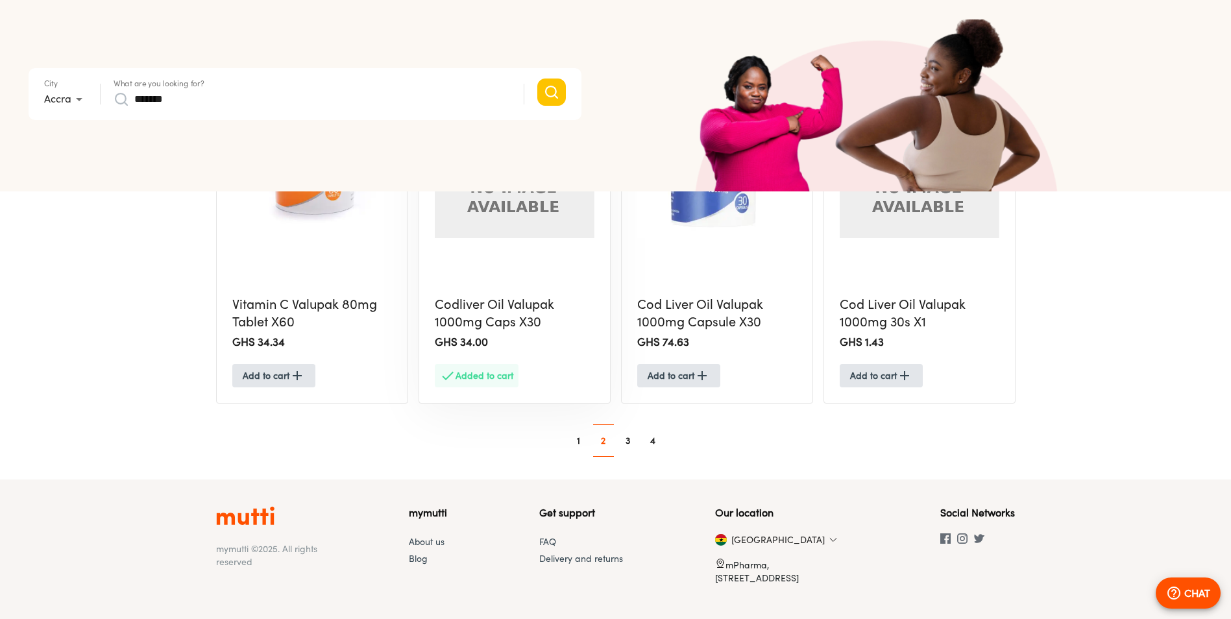
click at [629, 439] on link "3" at bounding box center [628, 440] width 21 height 21
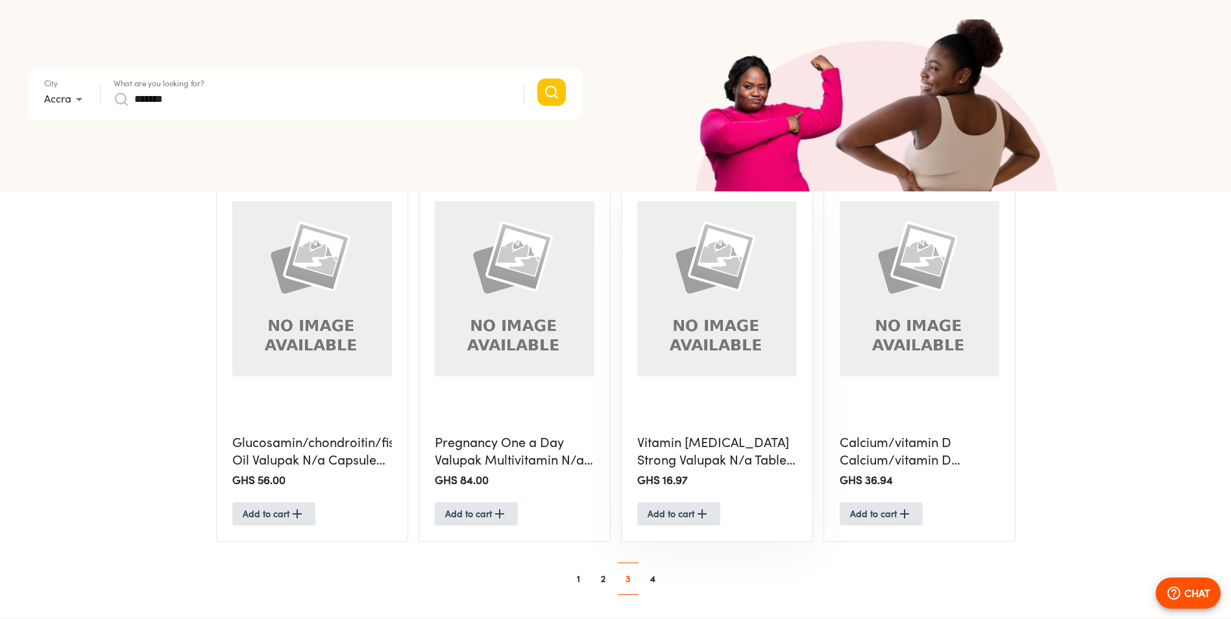
scroll to position [1104, 0]
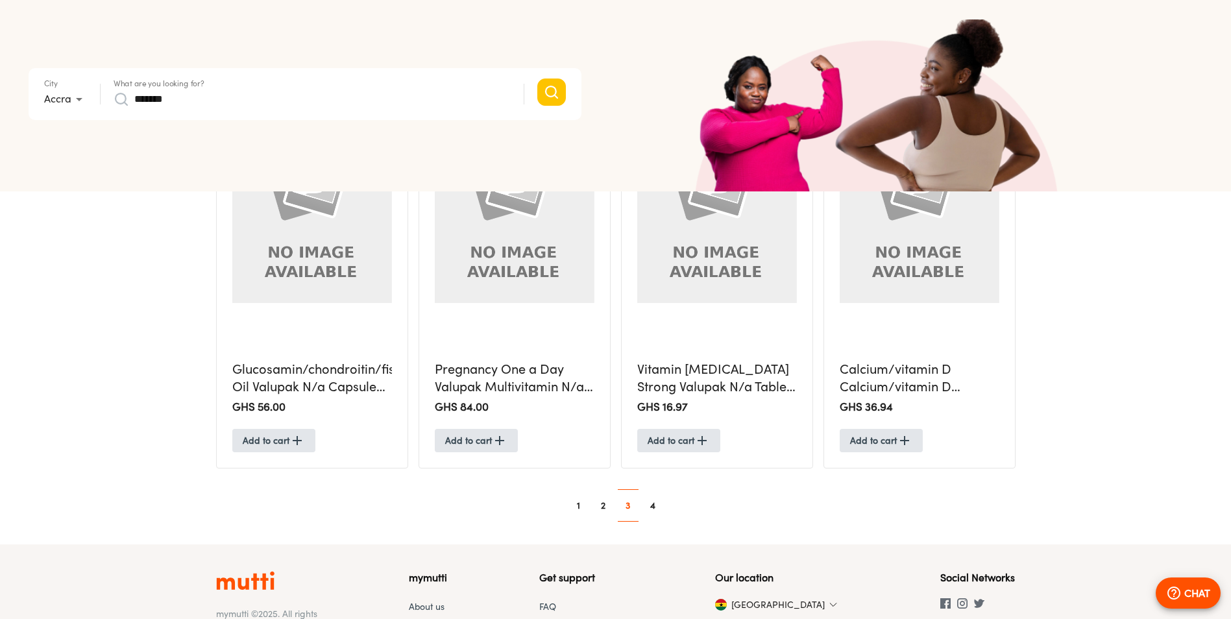
click at [658, 506] on link "4" at bounding box center [653, 505] width 21 height 21
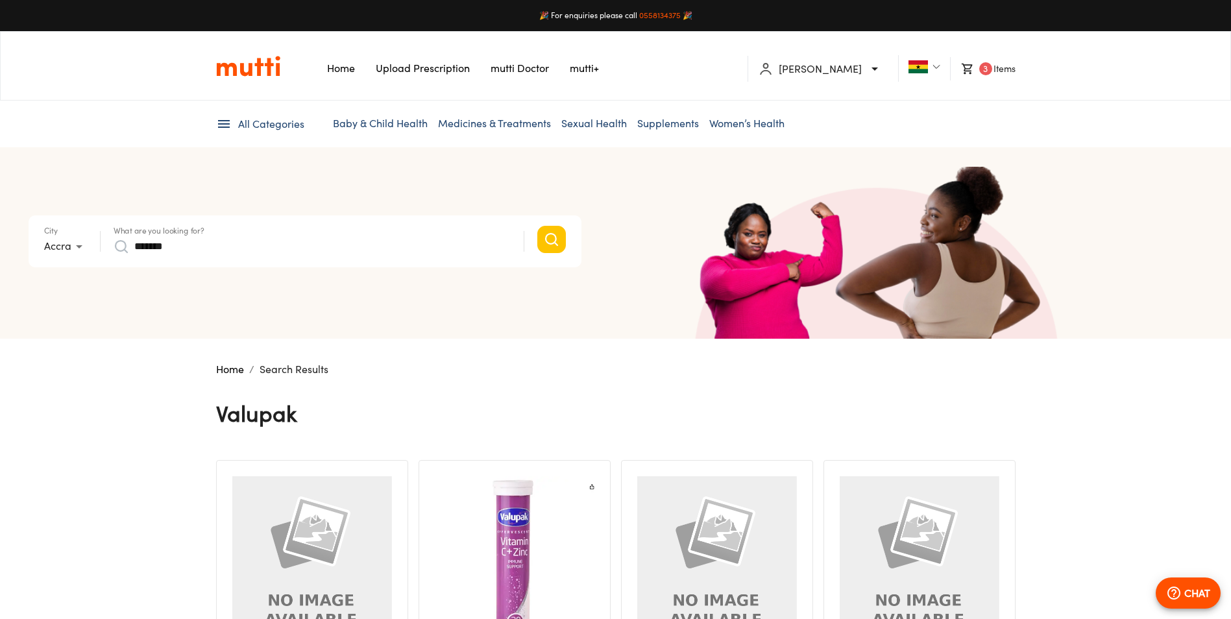
click at [1008, 70] on li "3 Items" at bounding box center [982, 68] width 65 height 23
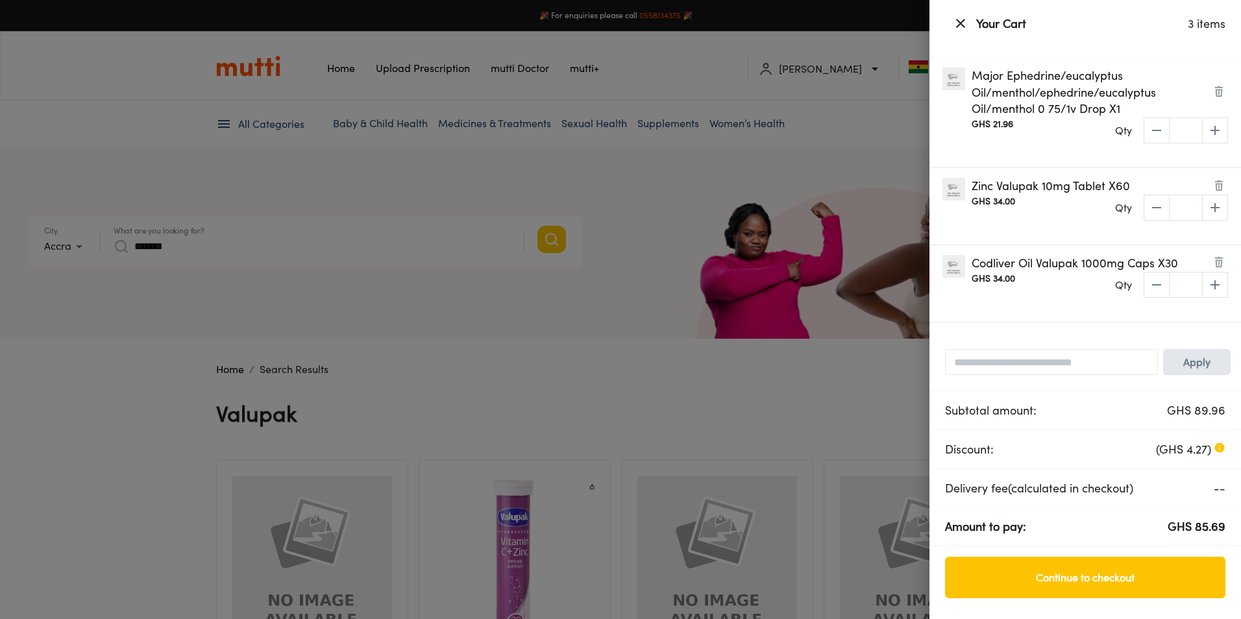
click at [748, 77] on div at bounding box center [620, 309] width 1241 height 619
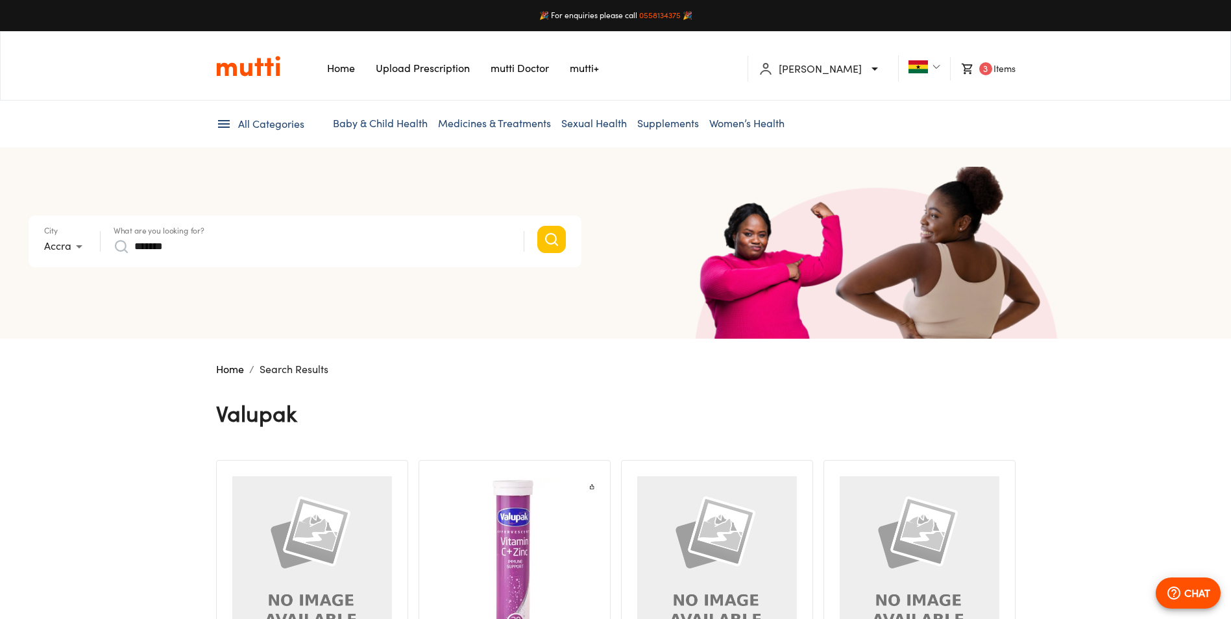
drag, startPoint x: 248, startPoint y: 243, endPoint x: 108, endPoint y: 245, distance: 140.2
click at [108, 245] on form "City Accra * What are you looking for? *******" at bounding box center [305, 242] width 553 height 52
drag, startPoint x: 184, startPoint y: 249, endPoint x: 201, endPoint y: 249, distance: 16.2
paste input "**"
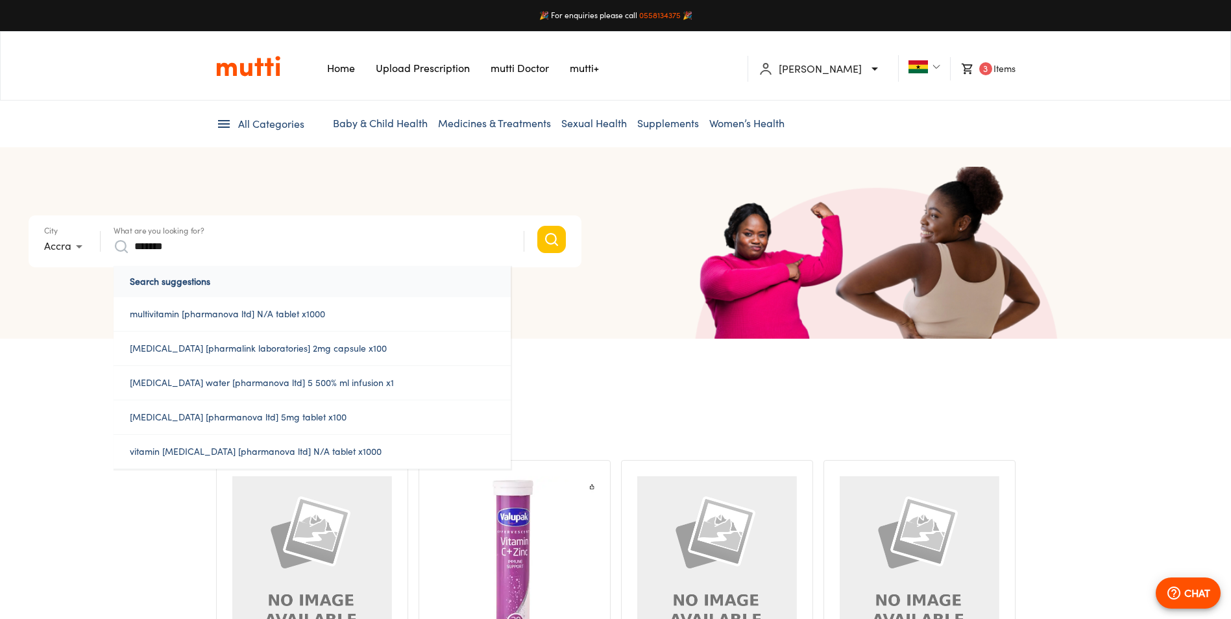
type input "*******"
click at [537, 226] on button "Search" at bounding box center [551, 239] width 29 height 27
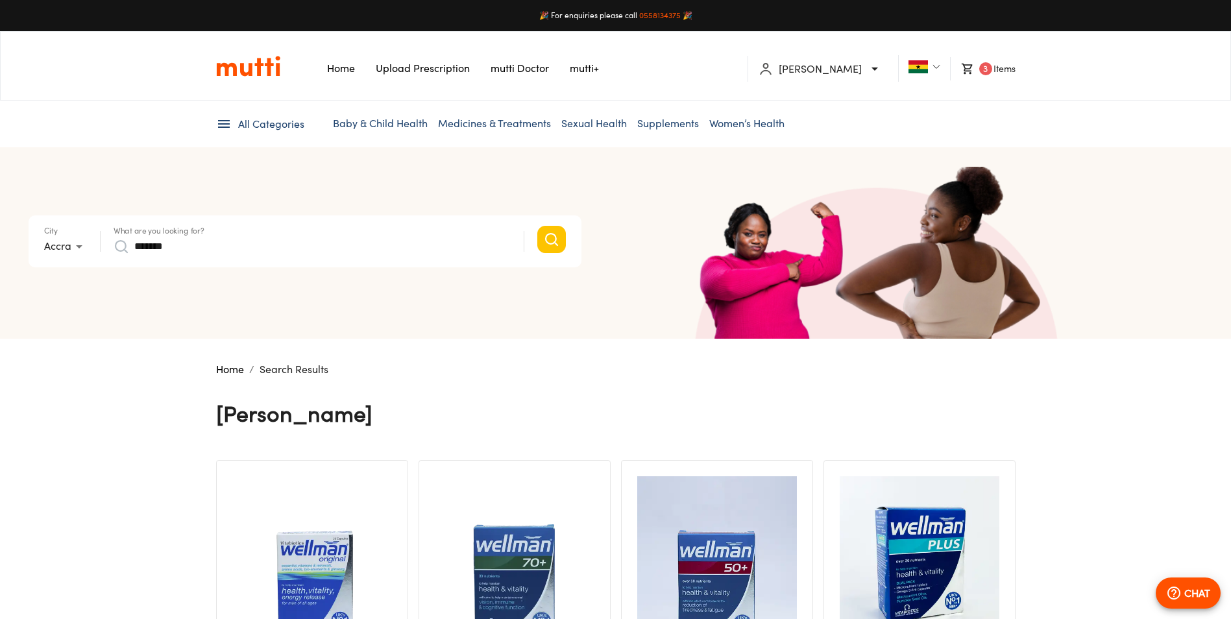
click at [996, 68] on li "3 Items" at bounding box center [982, 68] width 65 height 23
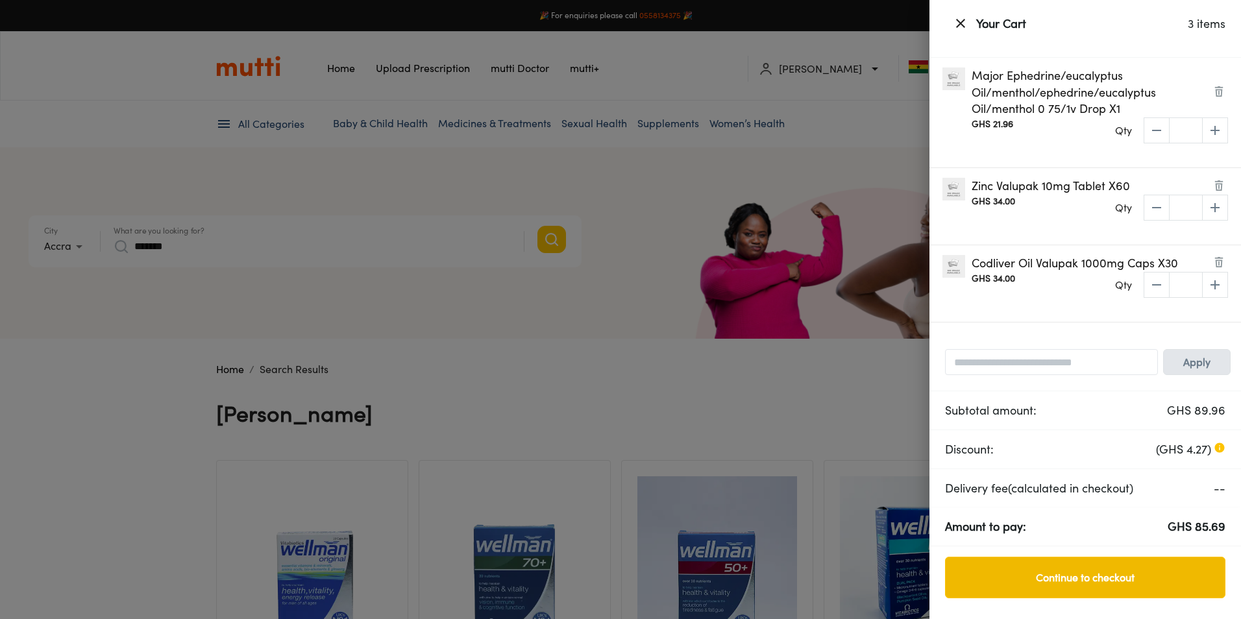
click at [1145, 579] on span "Continue to checkout" at bounding box center [1085, 578] width 253 height 18
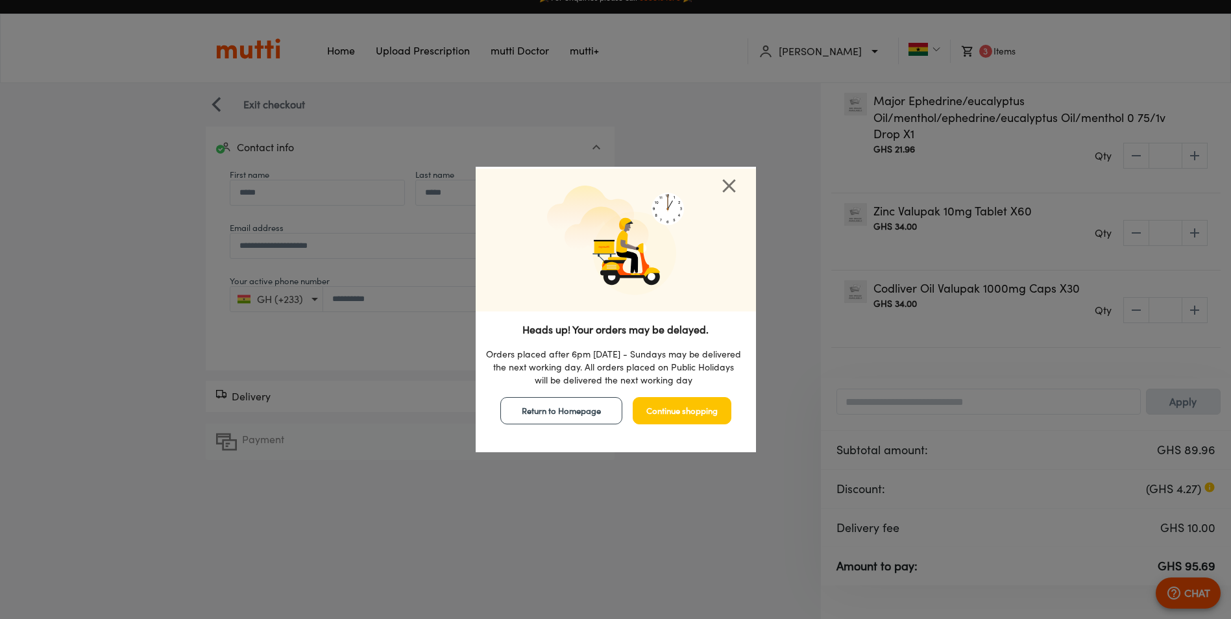
scroll to position [25, 0]
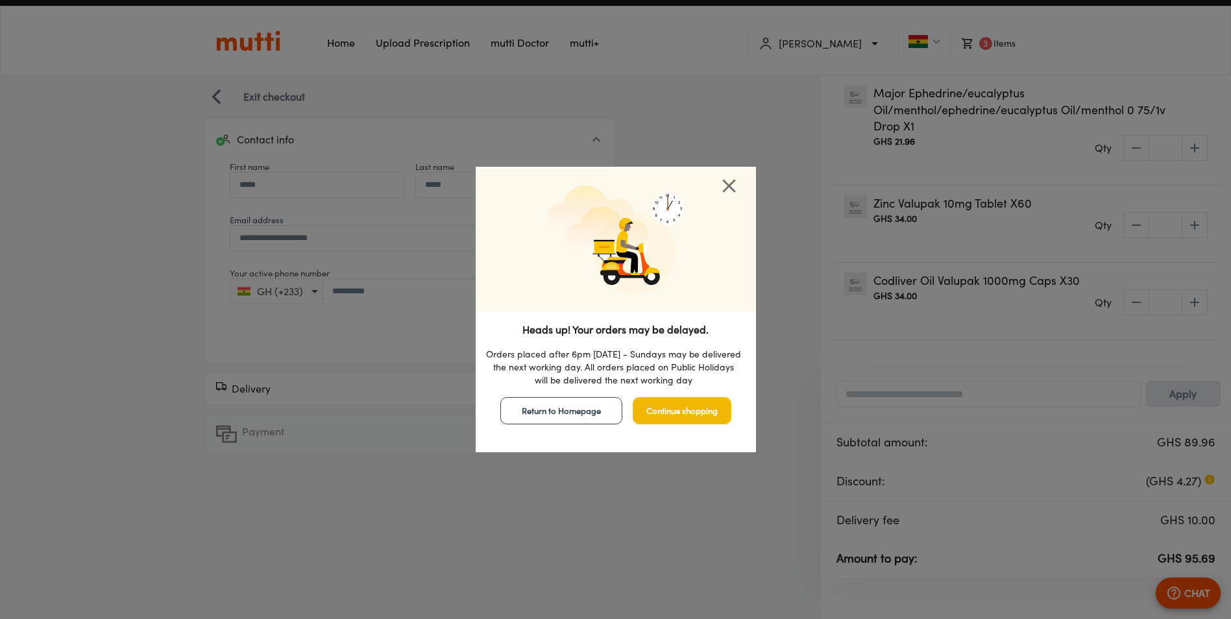
click at [671, 408] on span "Continue shopping" at bounding box center [682, 411] width 71 height 15
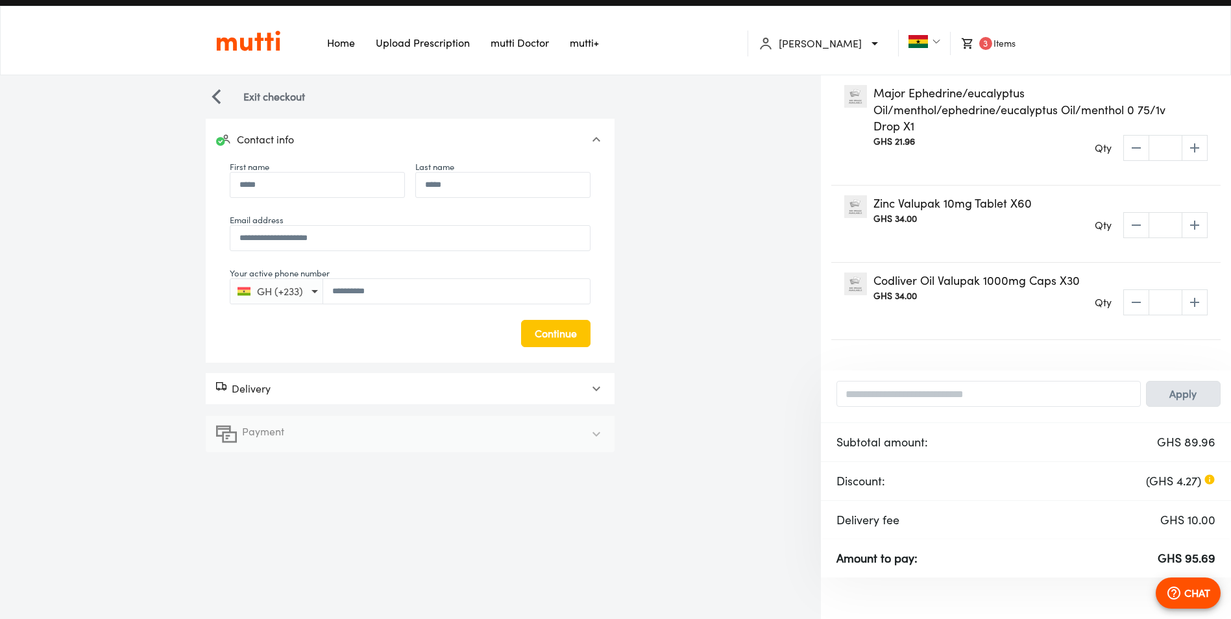
drag, startPoint x: 1001, startPoint y: 592, endPoint x: 765, endPoint y: 506, distance: 251.3
click at [1001, 592] on div "Major Ephedrine/eucalyptus Oil/menthol/ephedrine/eucalyptus Oil/menthol 0 75/1v…" at bounding box center [1026, 347] width 410 height 544
click at [431, 393] on div "Delivery" at bounding box center [398, 389] width 365 height 16
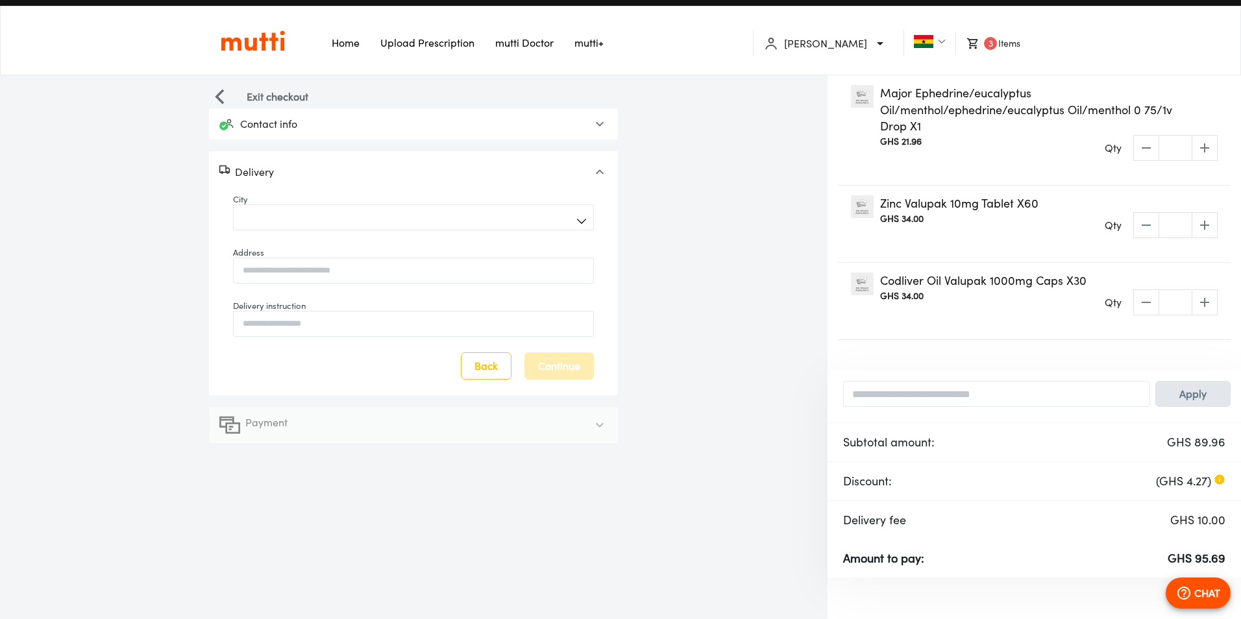
click at [383, 216] on body "**********" at bounding box center [620, 297] width 1241 height 645
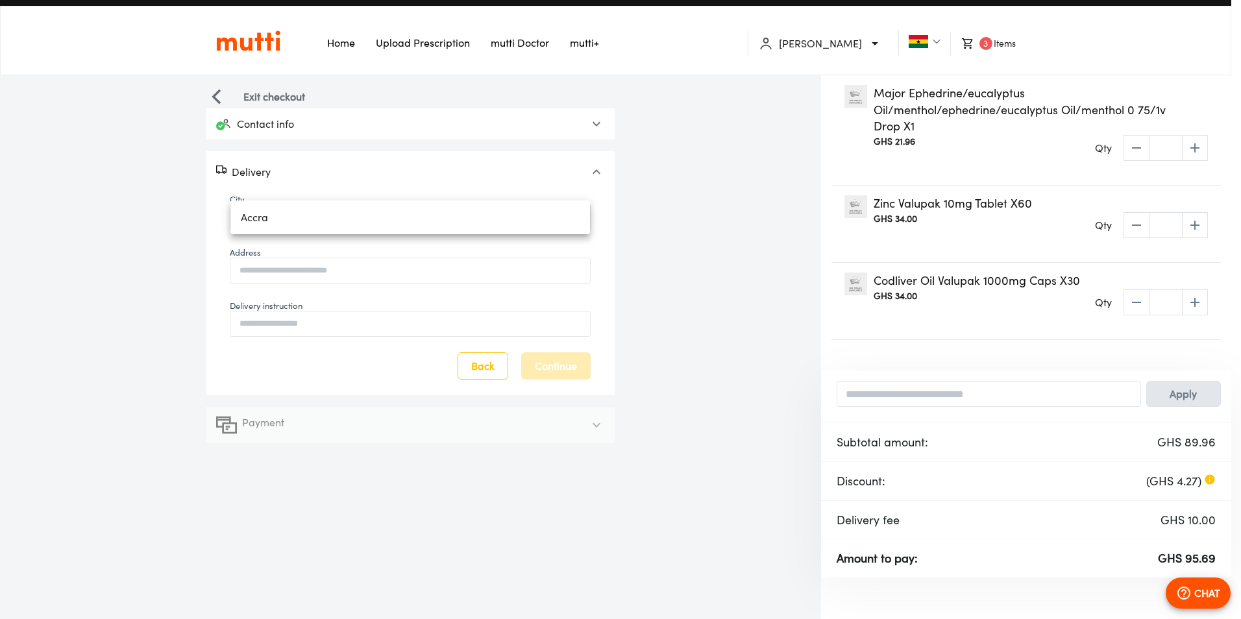
click at [343, 220] on li "Accra" at bounding box center [410, 217] width 360 height 23
type input "*****"
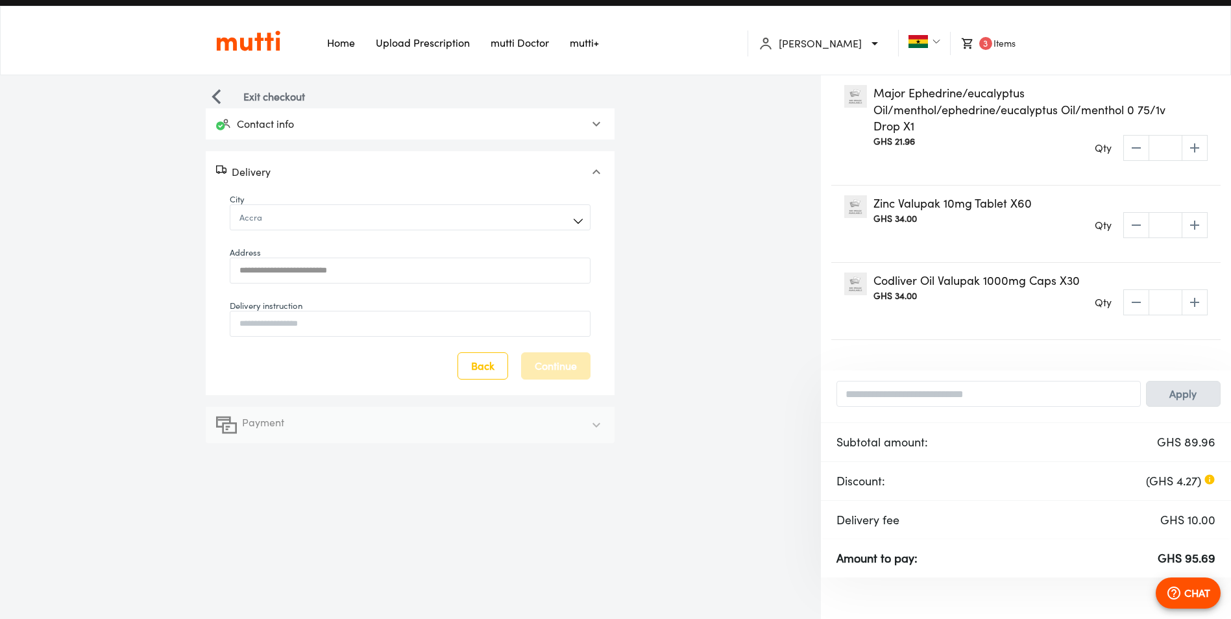
click at [334, 267] on input "Address" at bounding box center [410, 270] width 360 height 29
type input "**********"
drag, startPoint x: 558, startPoint y: 411, endPoint x: 574, endPoint y: 420, distance: 18.6
click at [562, 413] on div "Payment" at bounding box center [410, 425] width 409 height 36
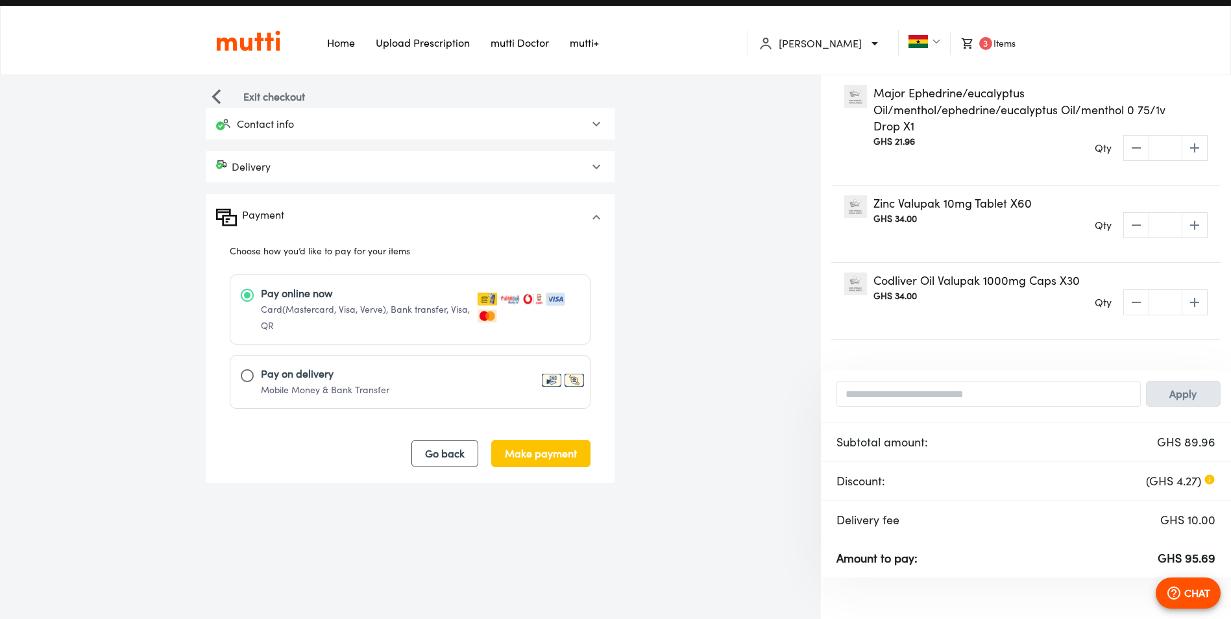
click at [380, 386] on span "Mobile Money & Bank Transfer" at bounding box center [325, 389] width 129 height 11
click at [553, 460] on span "Complete order" at bounding box center [539, 454] width 75 height 18
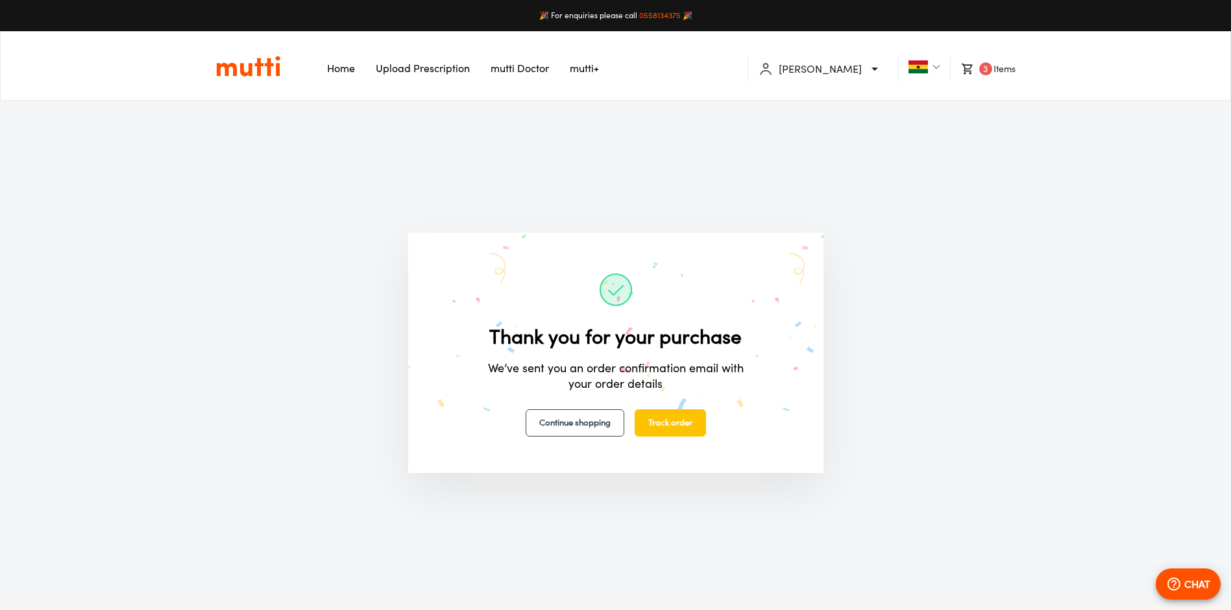
click at [332, 68] on link "Home" at bounding box center [341, 68] width 28 height 13
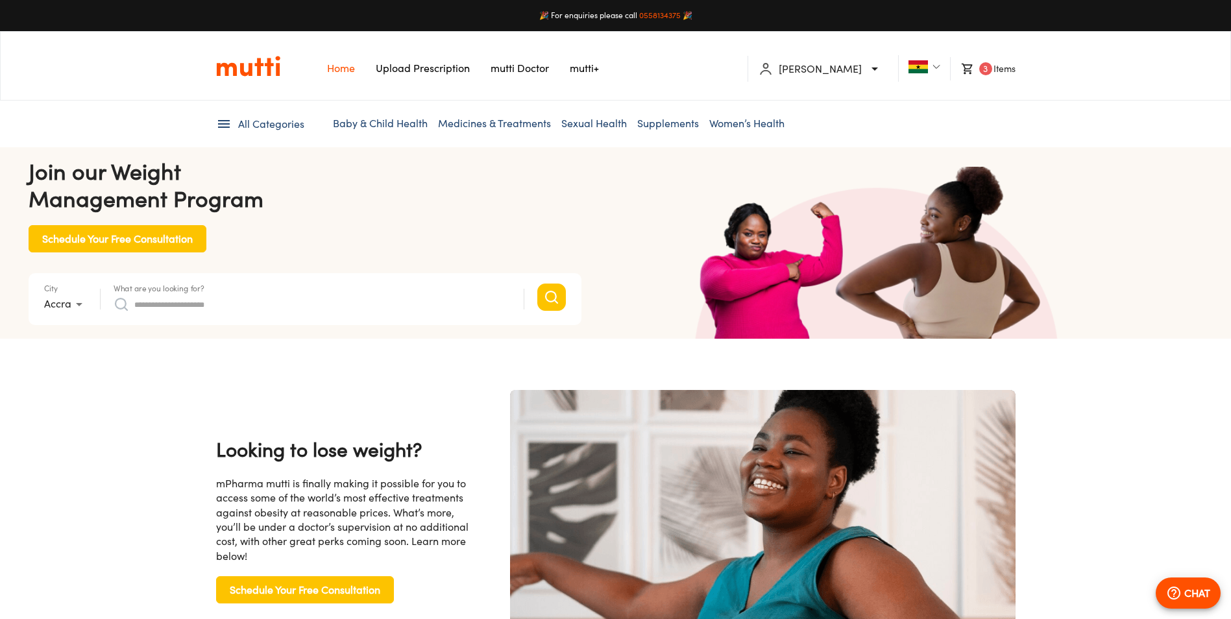
click at [338, 317] on form "City Accra * What are you looking for? Search suggestions No suggestions found …" at bounding box center [305, 299] width 553 height 52
click at [339, 310] on input "What are you looking for?" at bounding box center [322, 304] width 377 height 21
type input "*"
type input "*******"
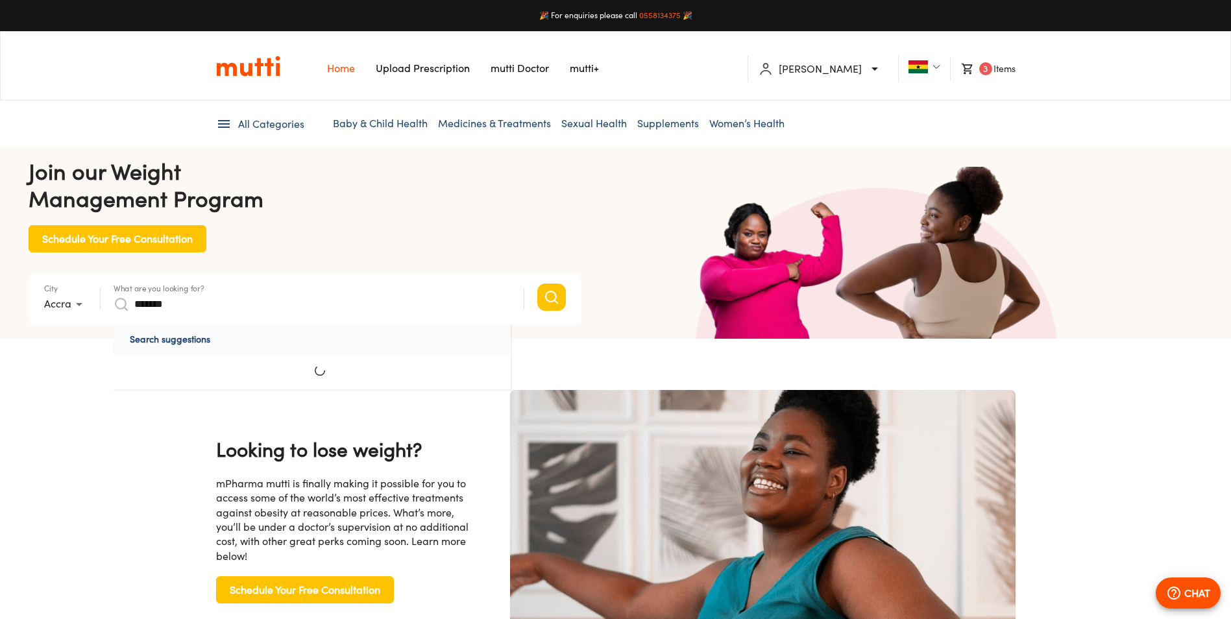
click at [537, 284] on button "Search" at bounding box center [551, 297] width 29 height 27
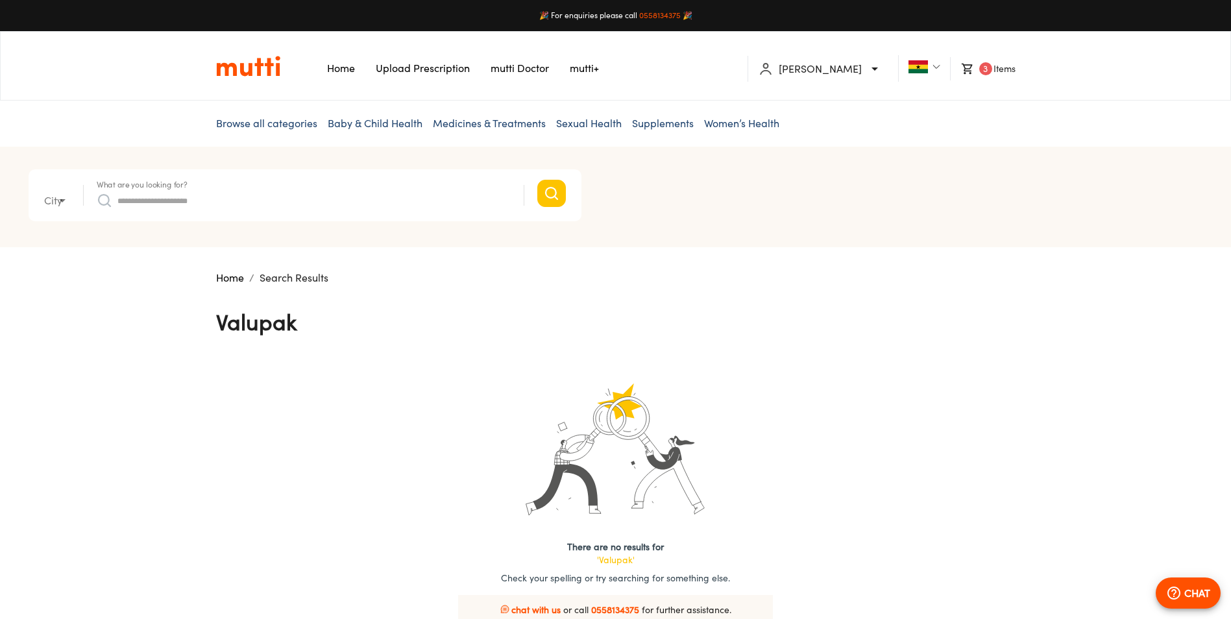
type input "*"
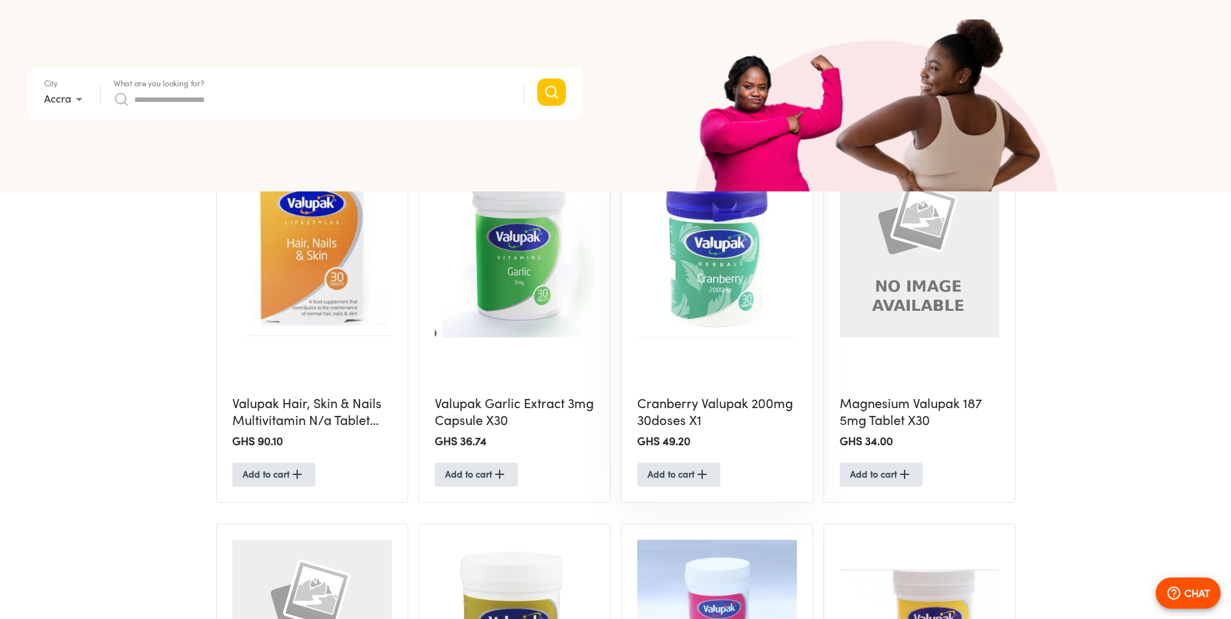
scroll to position [325, 0]
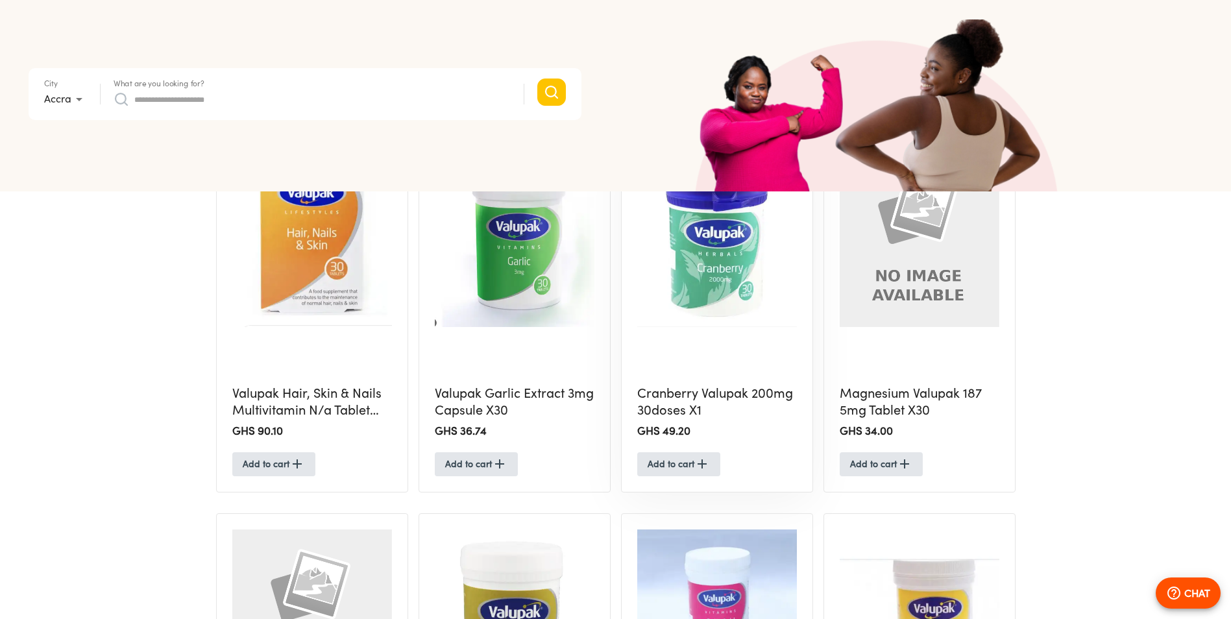
drag, startPoint x: 333, startPoint y: 405, endPoint x: 663, endPoint y: 408, distance: 330.4
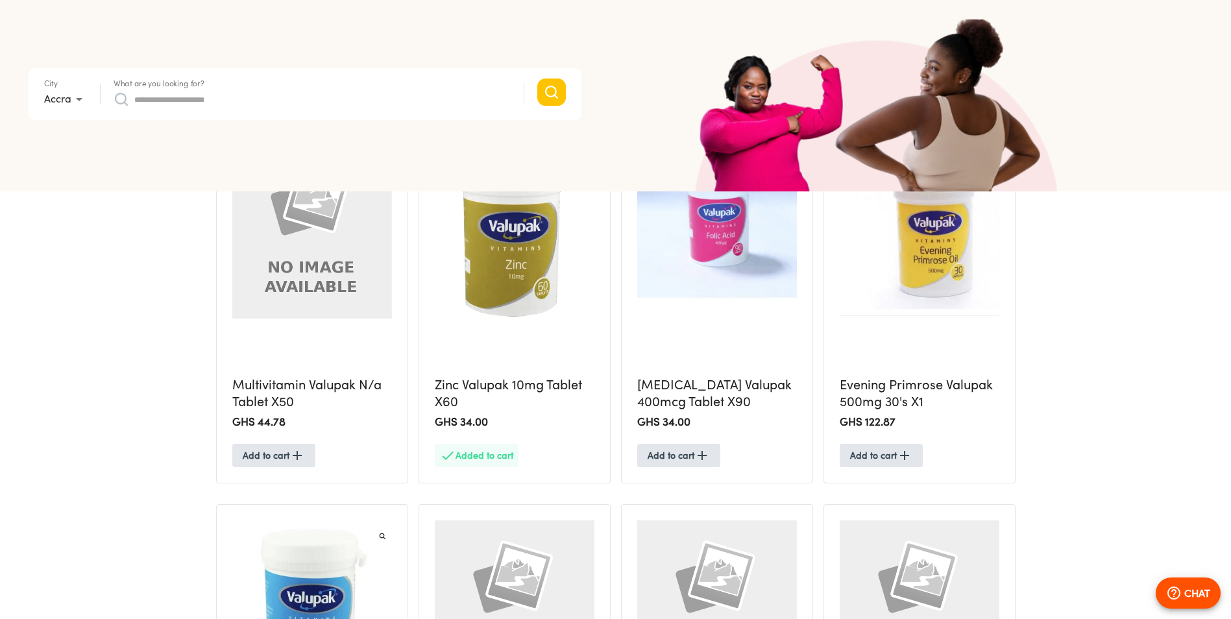
scroll to position [714, 0]
